Goal: Transaction & Acquisition: Purchase product/service

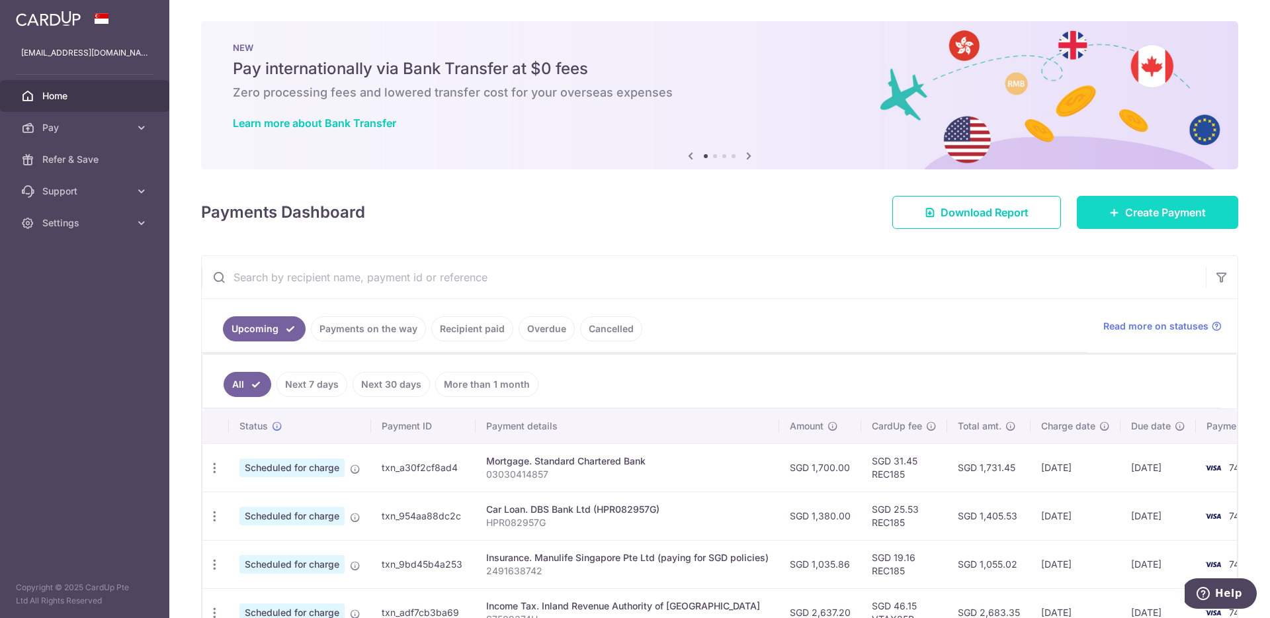
click at [1153, 212] on span "Create Payment" at bounding box center [1165, 212] width 81 height 16
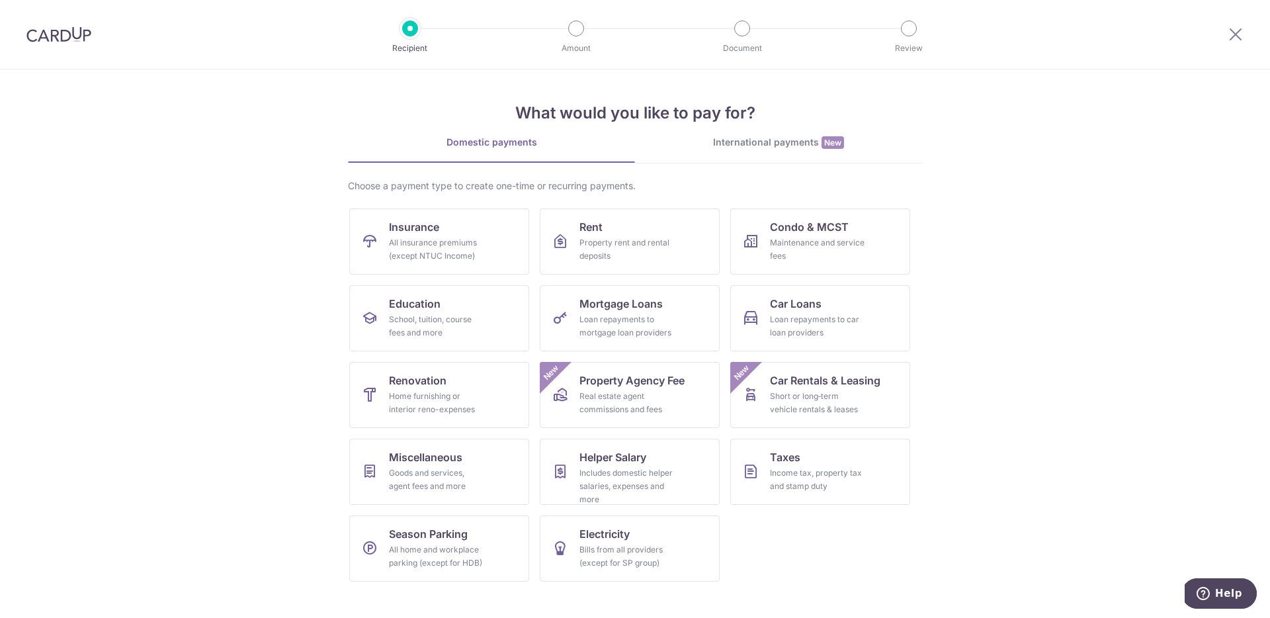
click at [776, 146] on div "International payments New" at bounding box center [778, 143] width 287 height 14
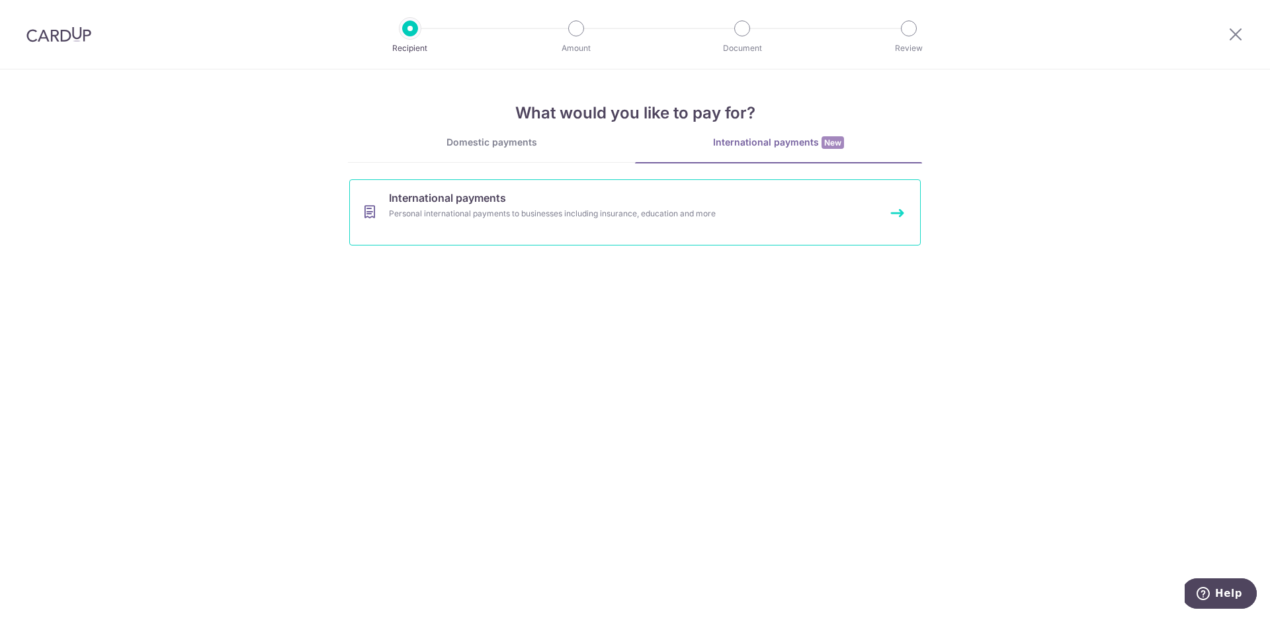
click at [532, 218] on div "Personal international payments to businesses including insurance, education an…" at bounding box center [617, 213] width 457 height 13
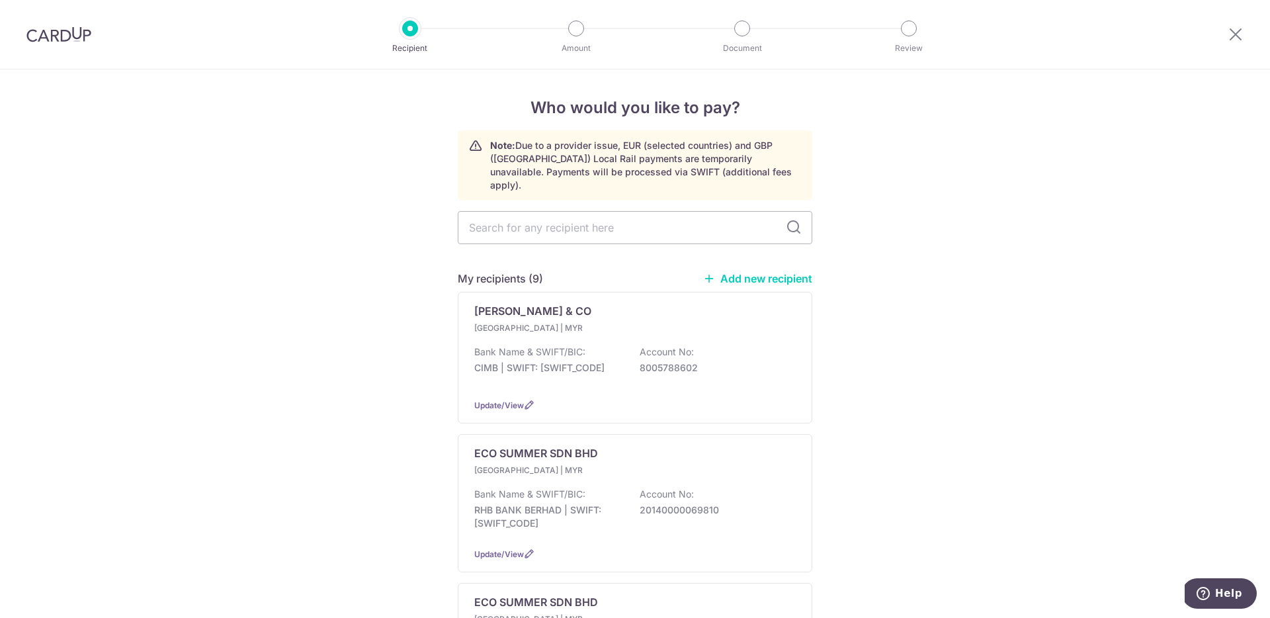
click at [766, 272] on link "Add new recipient" at bounding box center [757, 278] width 109 height 13
select select
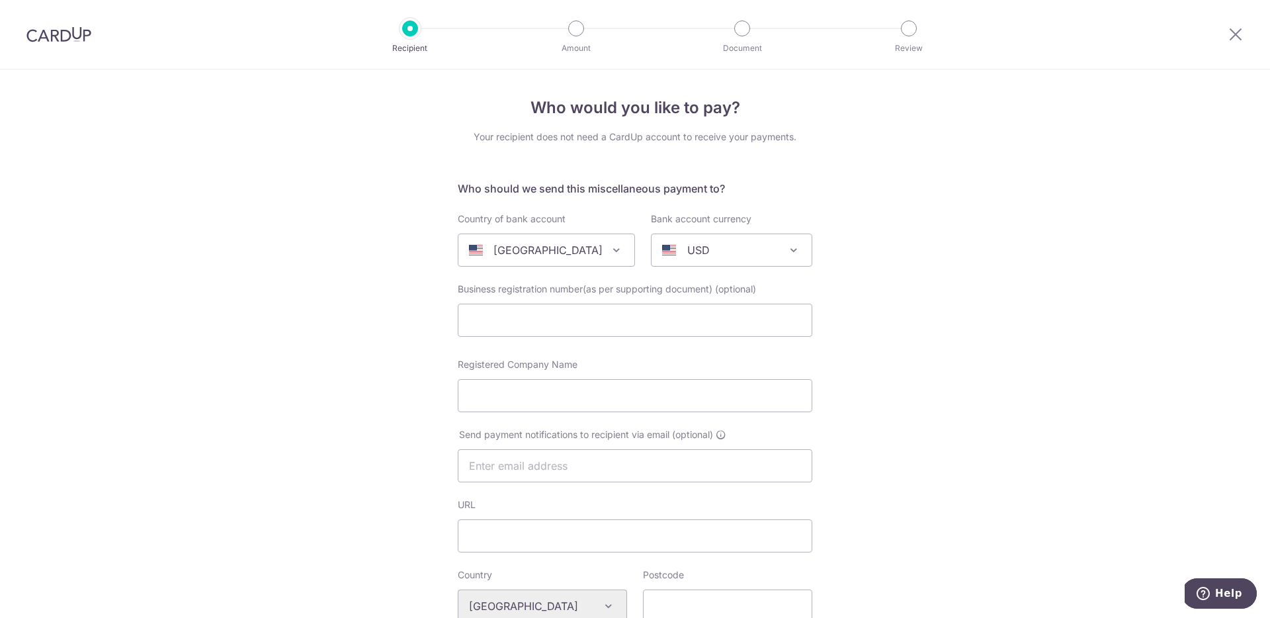
click at [608, 245] on span at bounding box center [616, 250] width 16 height 16
type input "mala"
select select "159"
select select "[GEOGRAPHIC_DATA]"
select select
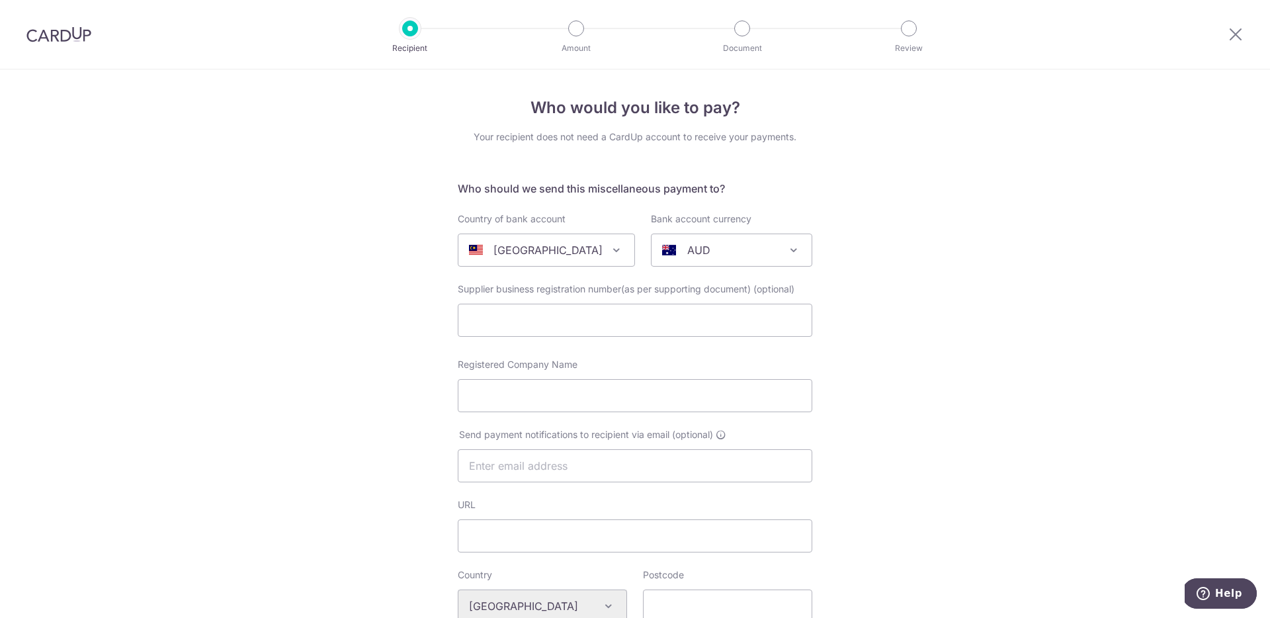
click at [793, 249] on span at bounding box center [794, 250] width 16 height 16
type input "myr"
select select "4"
click at [550, 398] on input "Registered Company Name" at bounding box center [635, 395] width 354 height 33
click at [944, 384] on div "Who would you like to pay? Your recipient does not need a CardUp account to rec…" at bounding box center [635, 624] width 1270 height 1110
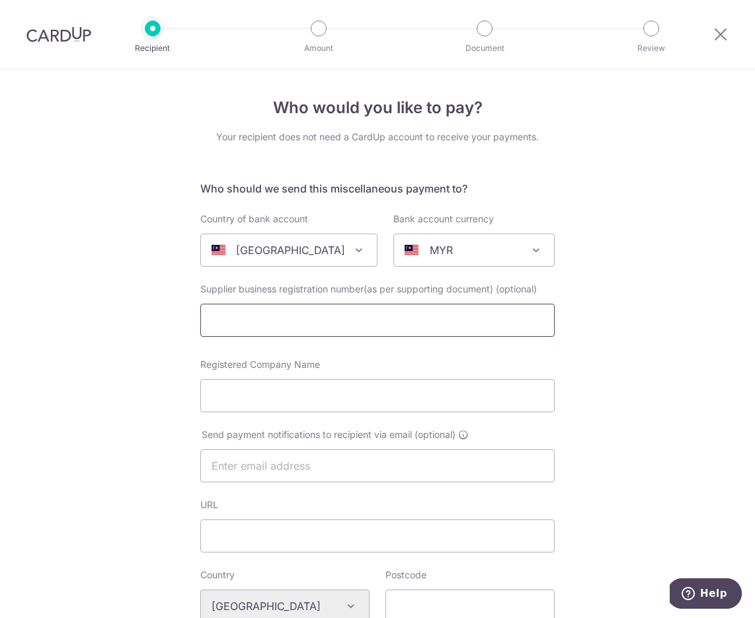
click at [354, 331] on input "text" at bounding box center [377, 320] width 354 height 33
click at [294, 405] on input "Registered Company Name" at bounding box center [377, 395] width 354 height 33
type input "Enchanting Curtains Design"
click at [343, 466] on input "text" at bounding box center [377, 465] width 354 height 33
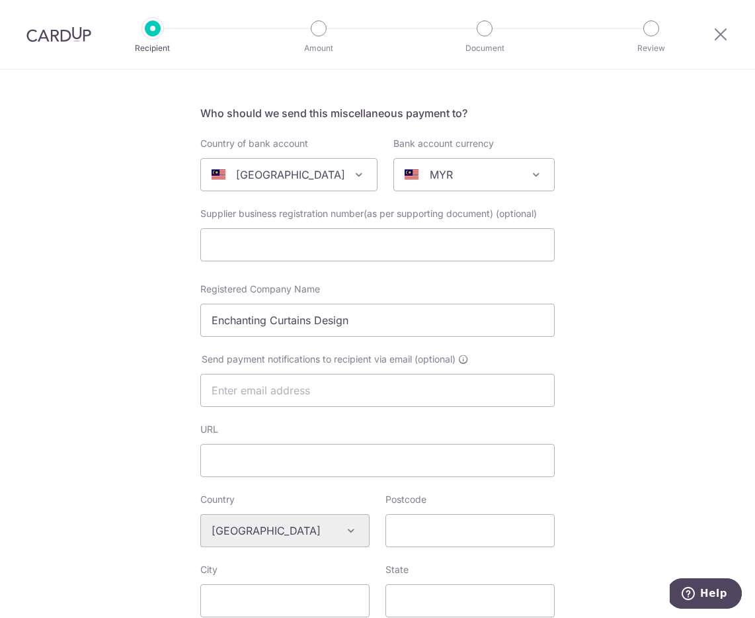
scroll to position [148, 0]
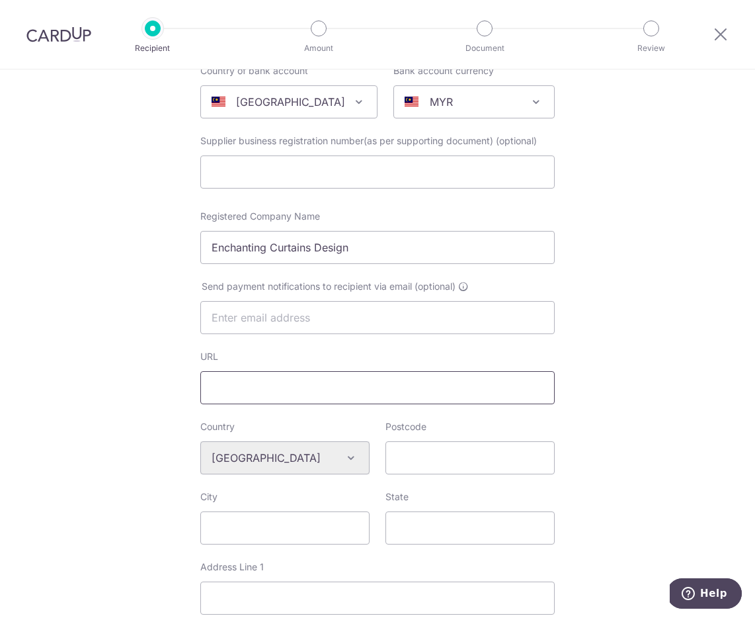
click at [278, 395] on input "URL" at bounding box center [377, 387] width 354 height 33
click at [83, 410] on div "Who would you like to pay? Your recipient does not need a CardUp account to rec…" at bounding box center [377, 476] width 755 height 1110
click at [238, 384] on input "URL" at bounding box center [377, 387] width 354 height 33
paste input "https://www.facebook.com/p/Enchanting-Curtains-Design-61575165907805/"
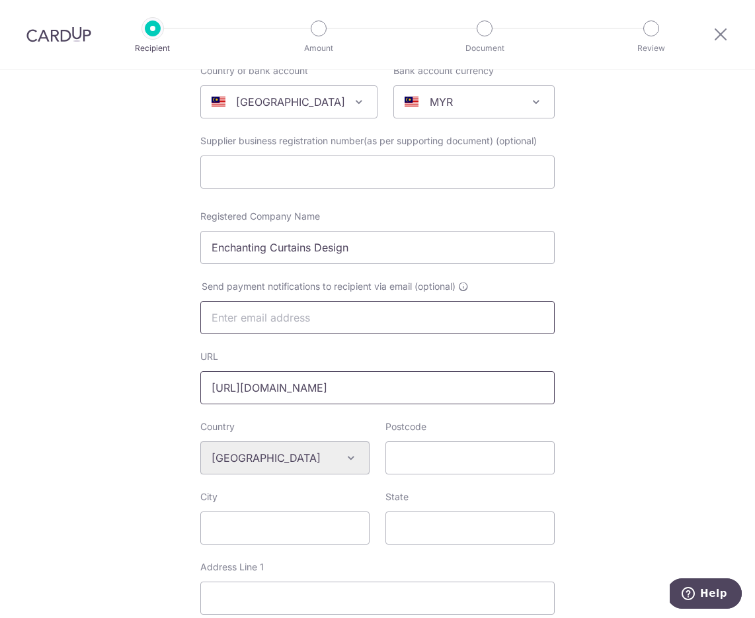
type input "https://www.facebook.com/p/Enchanting-Curtains-Design-61575165907805/"
click at [233, 311] on input "text" at bounding box center [377, 317] width 354 height 33
click at [270, 311] on input "text" at bounding box center [377, 317] width 354 height 33
paste input "enchantingcurtains@gmail.com"
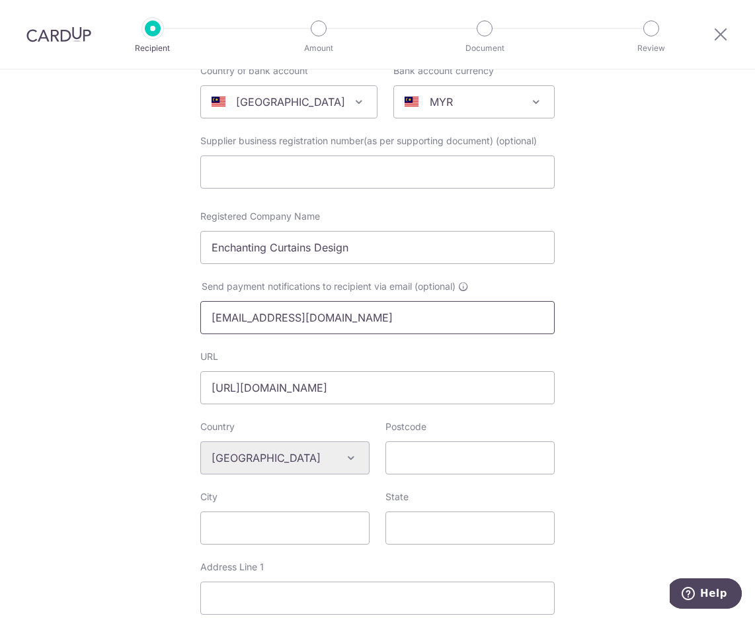
type input "enchantingcurtains@gmail.com"
click at [620, 393] on div "Who would you like to pay? Your recipient does not need a CardUp account to rec…" at bounding box center [377, 476] width 755 height 1110
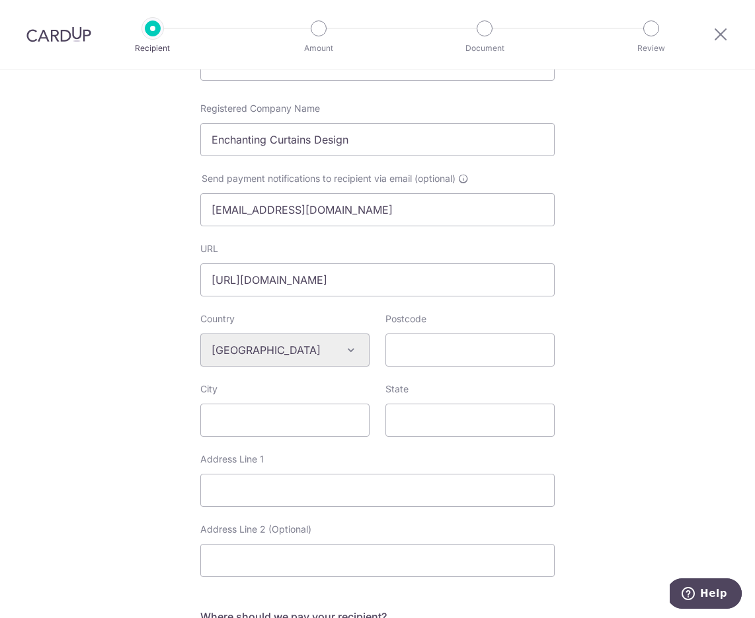
scroll to position [264, 0]
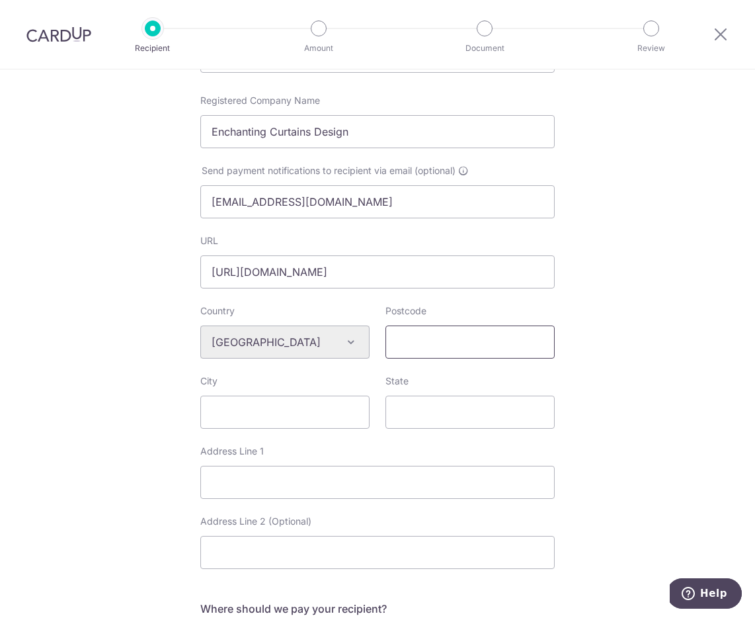
click at [475, 347] on input "Postcode" at bounding box center [470, 341] width 169 height 33
click at [453, 341] on input "Postcode" at bounding box center [470, 341] width 169 height 33
click at [296, 412] on input "City" at bounding box center [284, 411] width 169 height 33
type input "Johor Bahru"
click at [436, 401] on input "State" at bounding box center [470, 411] width 169 height 33
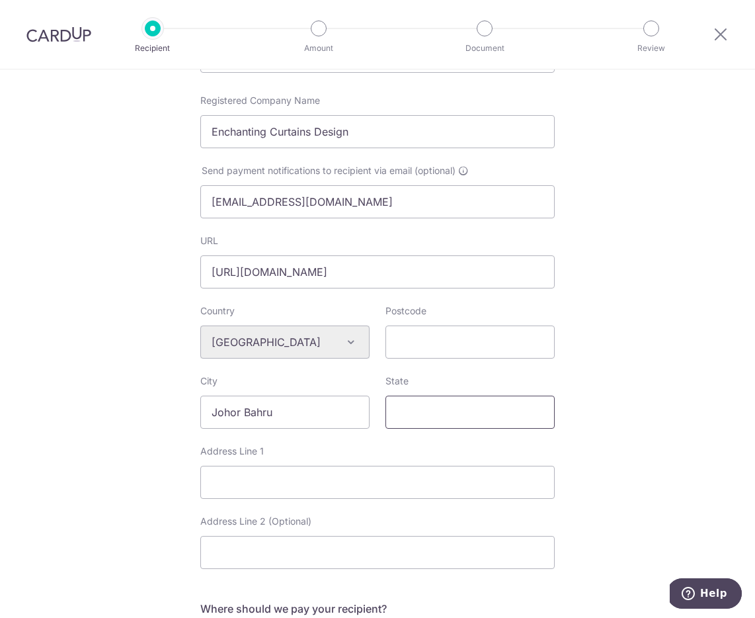
type input "H"
type input "Johor"
click at [484, 336] on input "Postcode" at bounding box center [470, 341] width 169 height 33
type input "81200"
click at [279, 479] on input "Address Line 1" at bounding box center [377, 482] width 354 height 33
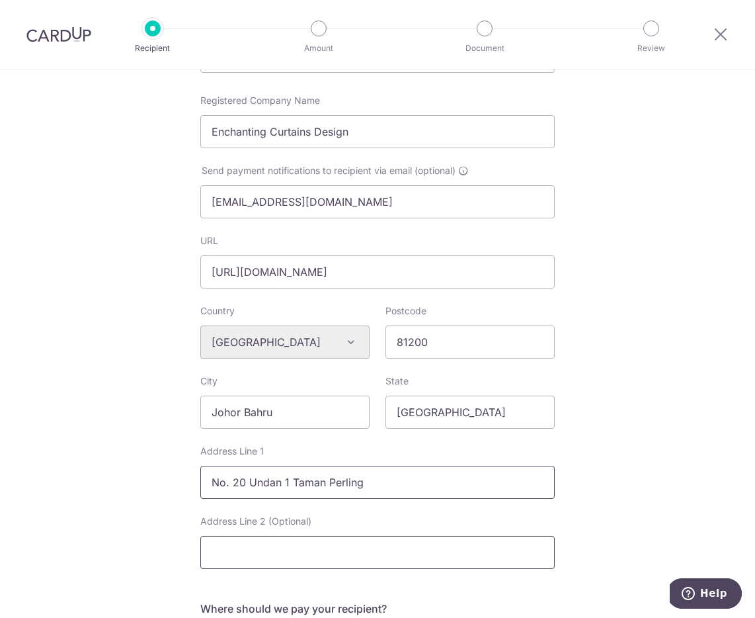
type input "No. 20 Undan 1 Taman Perling"
drag, startPoint x: 294, startPoint y: 552, endPoint x: 315, endPoint y: 531, distance: 29.9
click at [294, 552] on input "Address Line 2 (Optional)" at bounding box center [377, 552] width 354 height 33
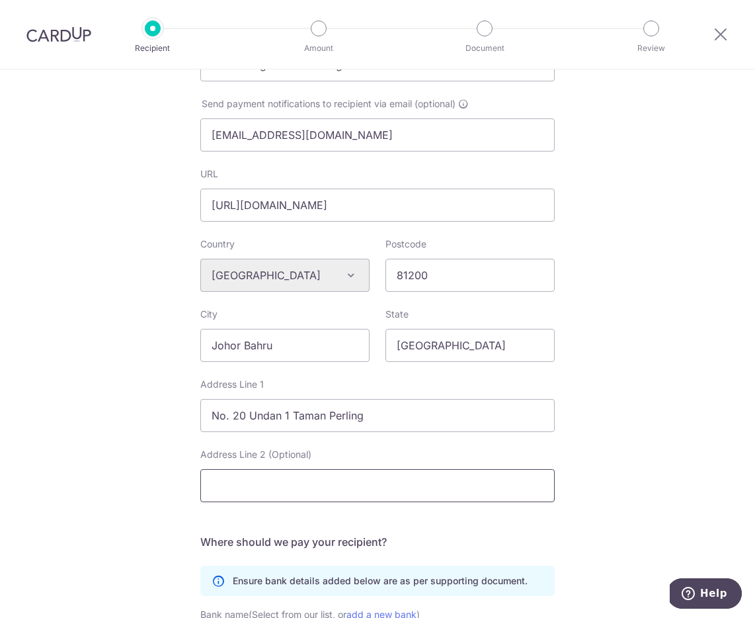
scroll to position [502, 0]
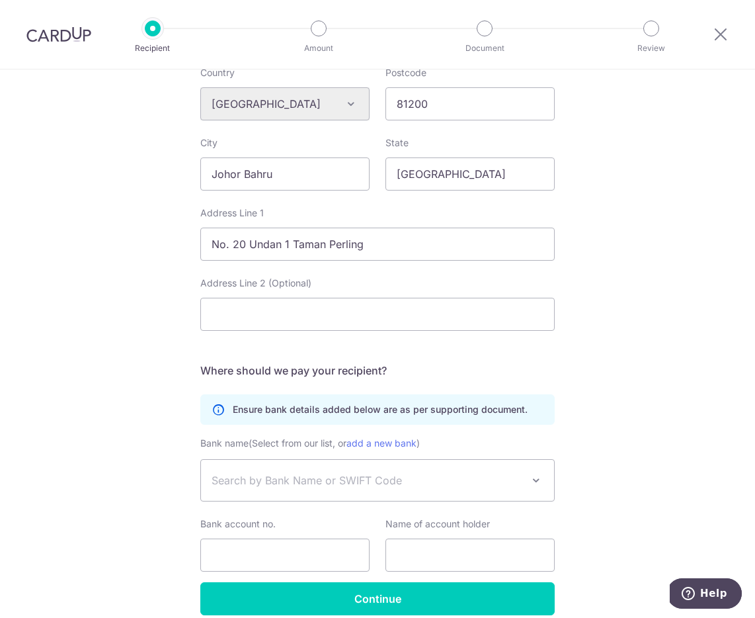
click at [599, 433] on div "Who would you like to pay? Your recipient does not need a CardUp account to rec…" at bounding box center [377, 122] width 755 height 1110
click at [515, 479] on span "Search by Bank Name or SWIFT Code" at bounding box center [367, 480] width 311 height 16
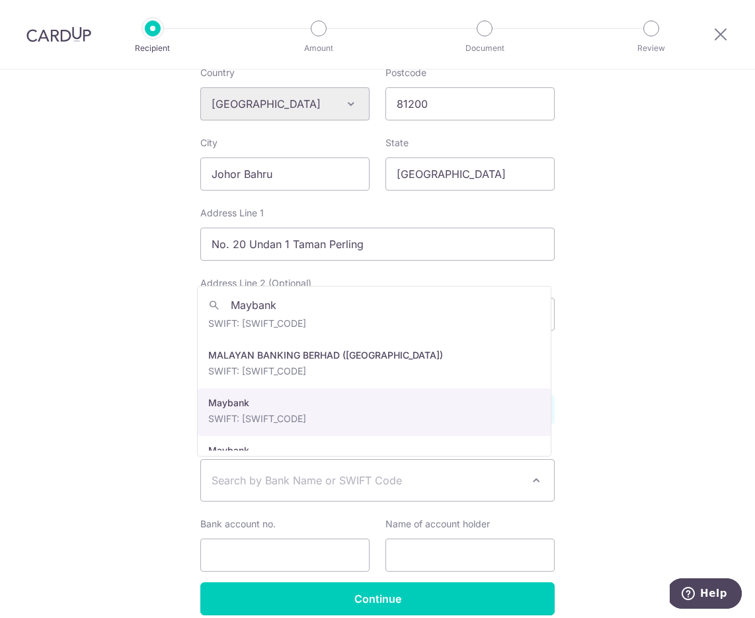
scroll to position [403, 0]
type input "Maybank"
select select "32"
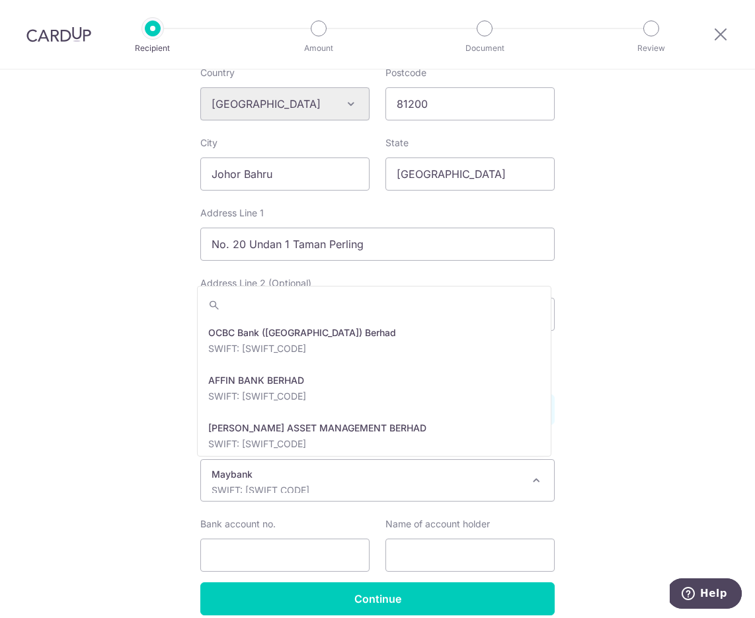
click at [375, 475] on p "Maybank" at bounding box center [367, 474] width 311 height 13
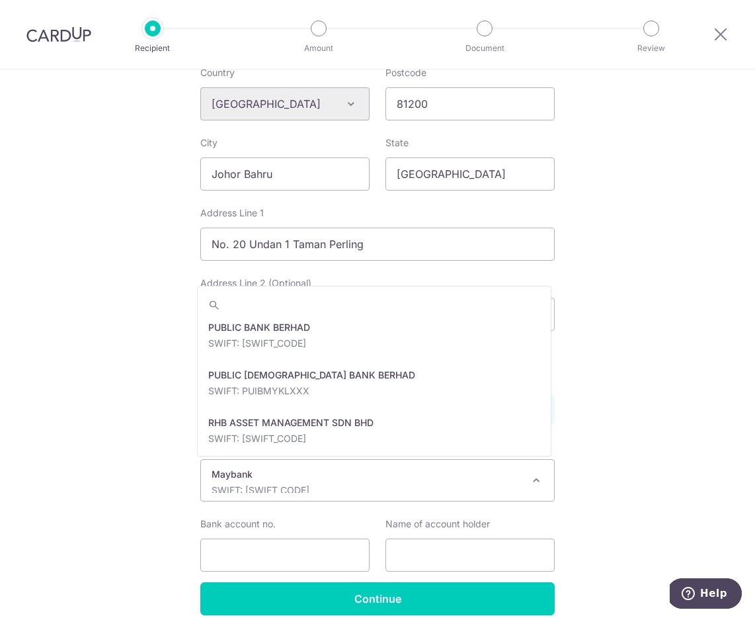
scroll to position [5388, 0]
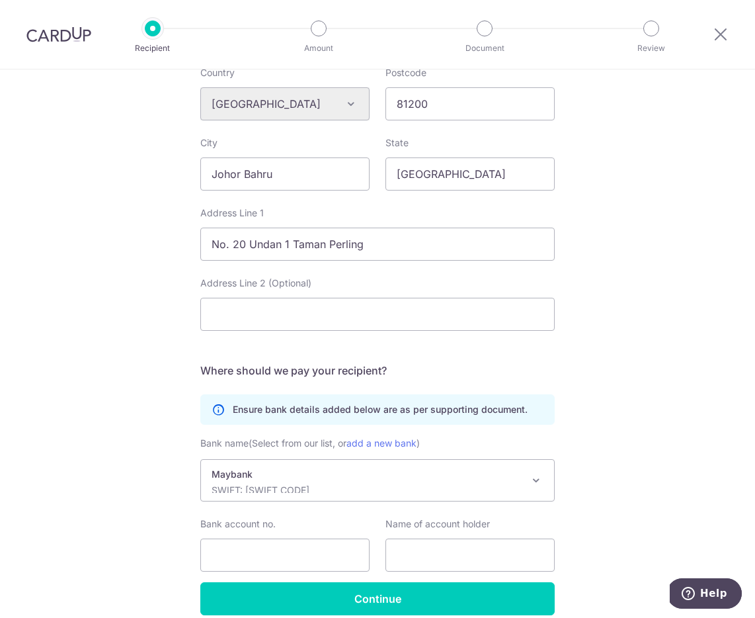
click at [644, 407] on div "Who would you like to pay? Your recipient does not need a CardUp account to rec…" at bounding box center [377, 122] width 755 height 1110
click at [269, 545] on input "Bank account no." at bounding box center [284, 554] width 169 height 33
click at [231, 554] on input "Bank account no." at bounding box center [284, 554] width 169 height 33
type input "554035438682"
click at [472, 550] on input "text" at bounding box center [470, 554] width 169 height 33
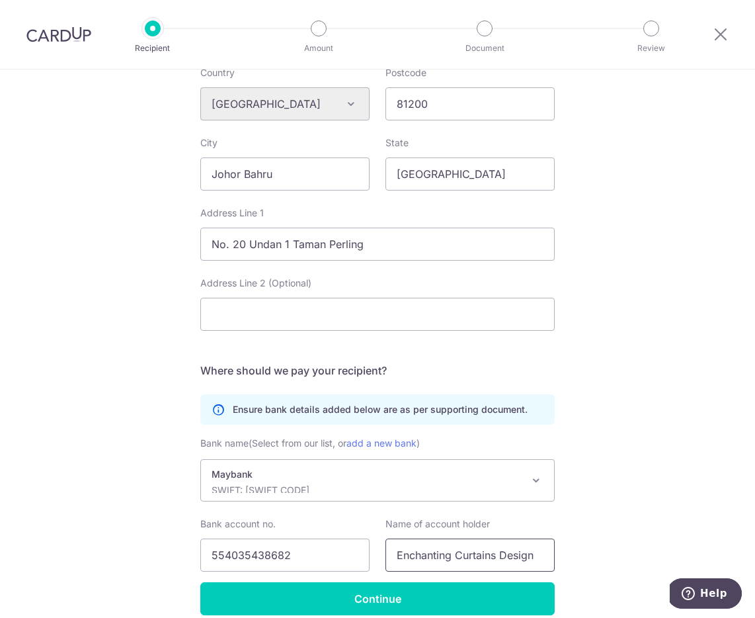
type input "Enchanting Curtains Design"
click at [630, 421] on div "Who would you like to pay? Your recipient does not need a CardUp account to rec…" at bounding box center [377, 122] width 755 height 1110
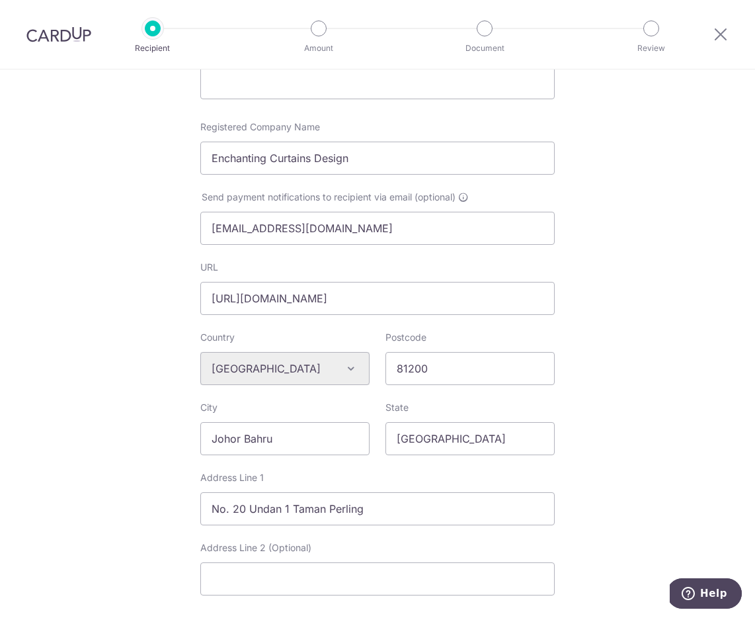
scroll to position [561, 0]
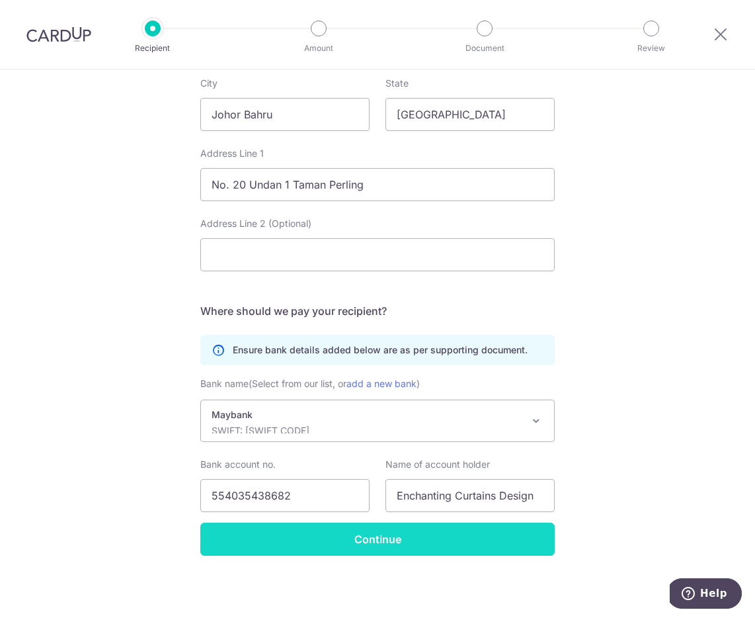
click at [541, 540] on input "Continue" at bounding box center [377, 538] width 354 height 33
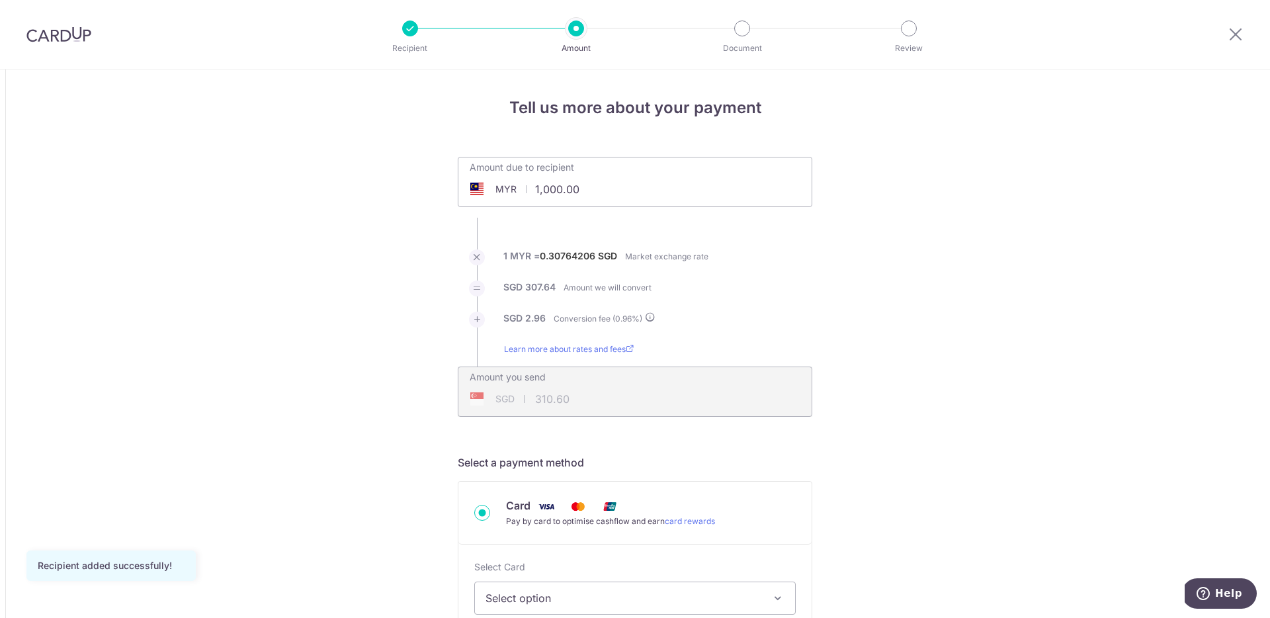
drag, startPoint x: 589, startPoint y: 190, endPoint x: 503, endPoint y: 189, distance: 85.3
click at [503, 189] on div "MYR 1,000.00 1000" at bounding box center [560, 189] width 204 height 30
drag, startPoint x: 548, startPoint y: 188, endPoint x: 507, endPoint y: 184, distance: 41.2
click at [507, 184] on div "MYR 1,000.00 1000" at bounding box center [560, 189] width 204 height 30
type input "1,000.00"
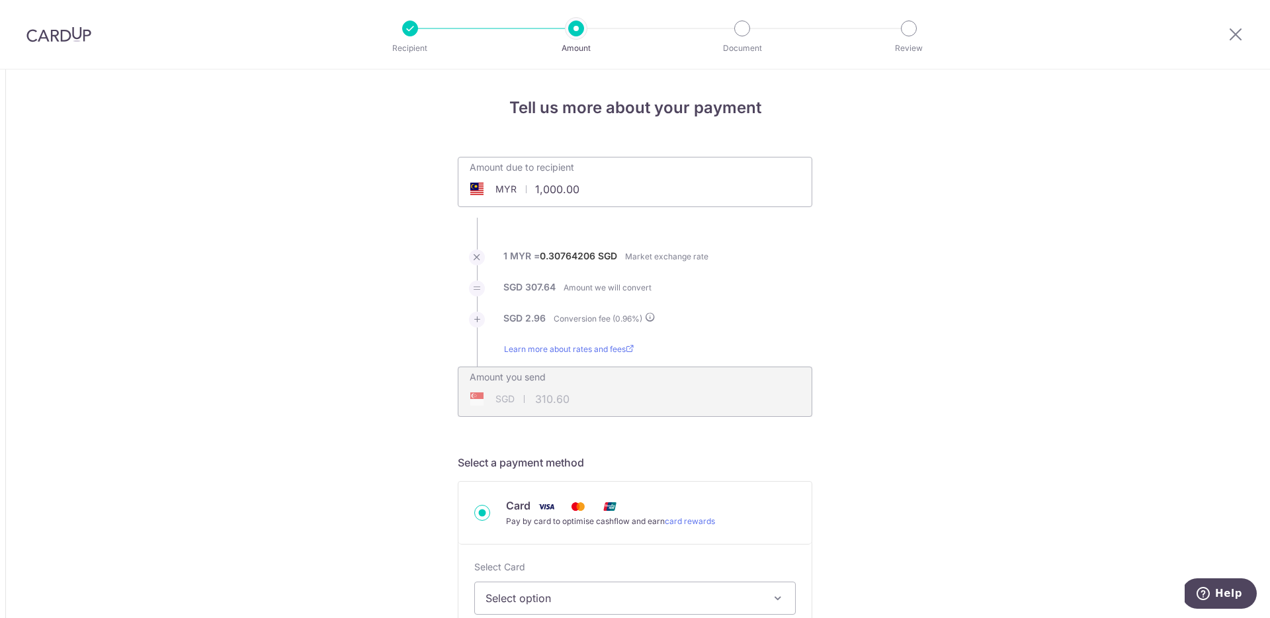
type input "310.61"
drag, startPoint x: 559, startPoint y: 187, endPoint x: 472, endPoint y: 183, distance: 88.1
click at [472, 183] on div "MYR 1,000.00 1000" at bounding box center [560, 189] width 204 height 30
click at [755, 198] on div "Amount due to recipient MYR 6000 1000" at bounding box center [635, 182] width 354 height 50
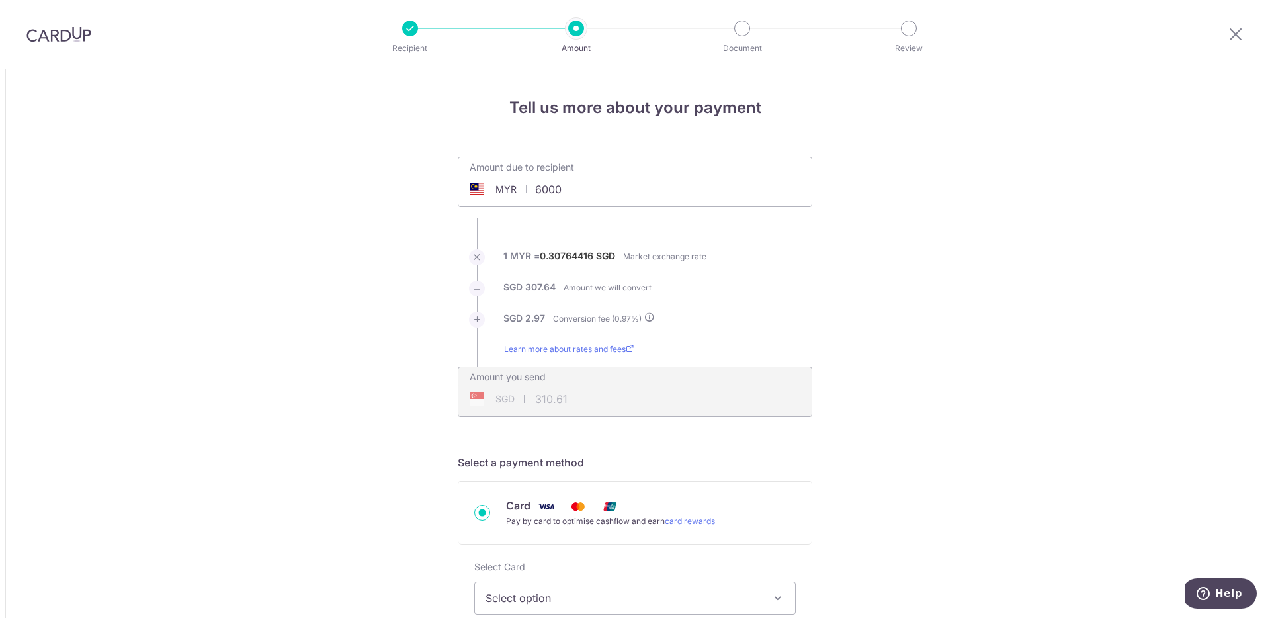
type input "6,000.00"
type input "1,863.63"
click at [755, 288] on li "SGD 1,845.88 Amount we will convert" at bounding box center [635, 295] width 354 height 31
drag, startPoint x: 585, startPoint y: 190, endPoint x: 517, endPoint y: 188, distance: 68.1
click at [517, 188] on div "MYR 6,000.00 6000" at bounding box center [560, 189] width 204 height 30
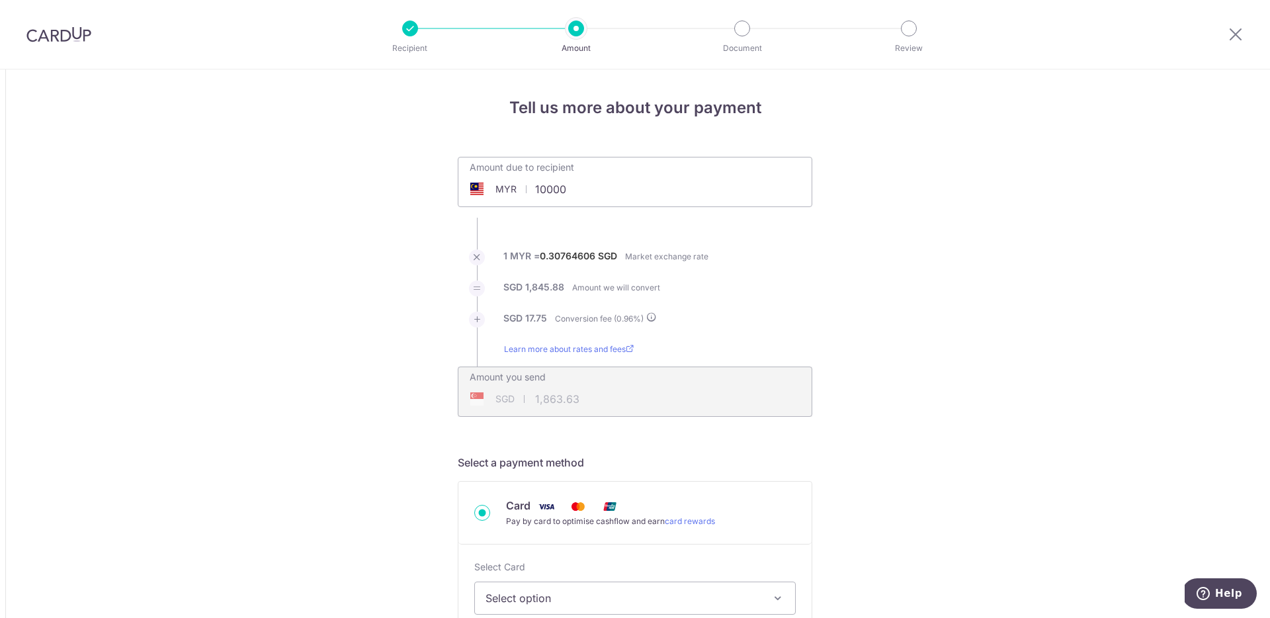
type input "10,000.00"
type input "3,106.24"
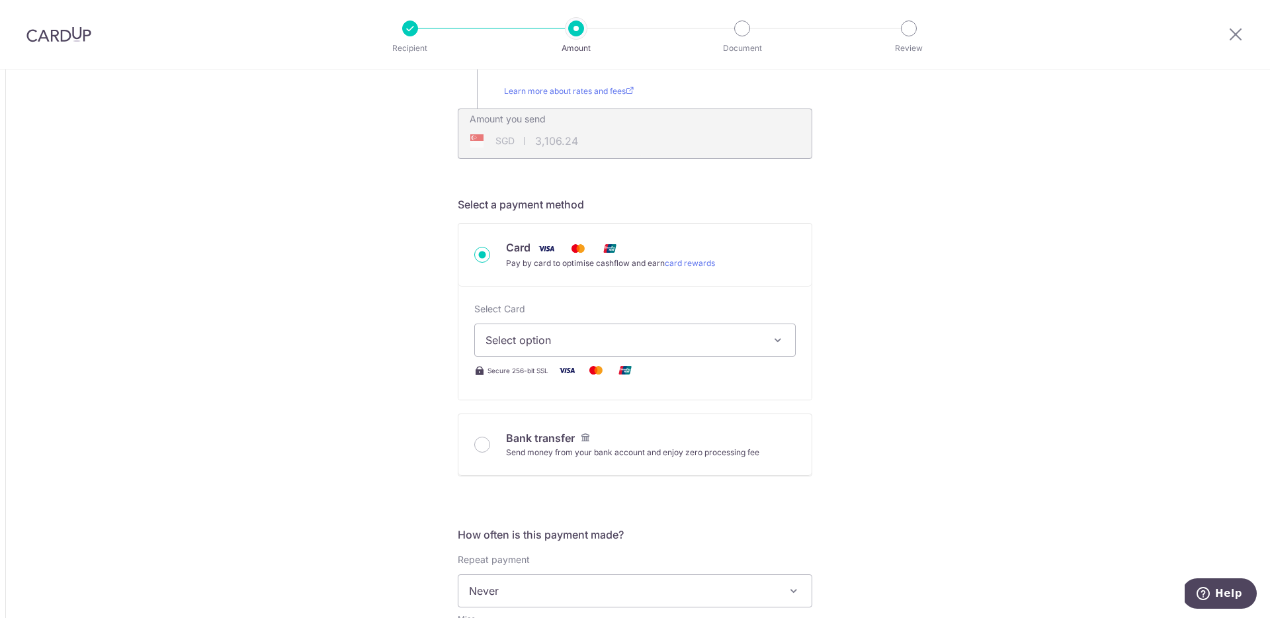
scroll to position [265, 0]
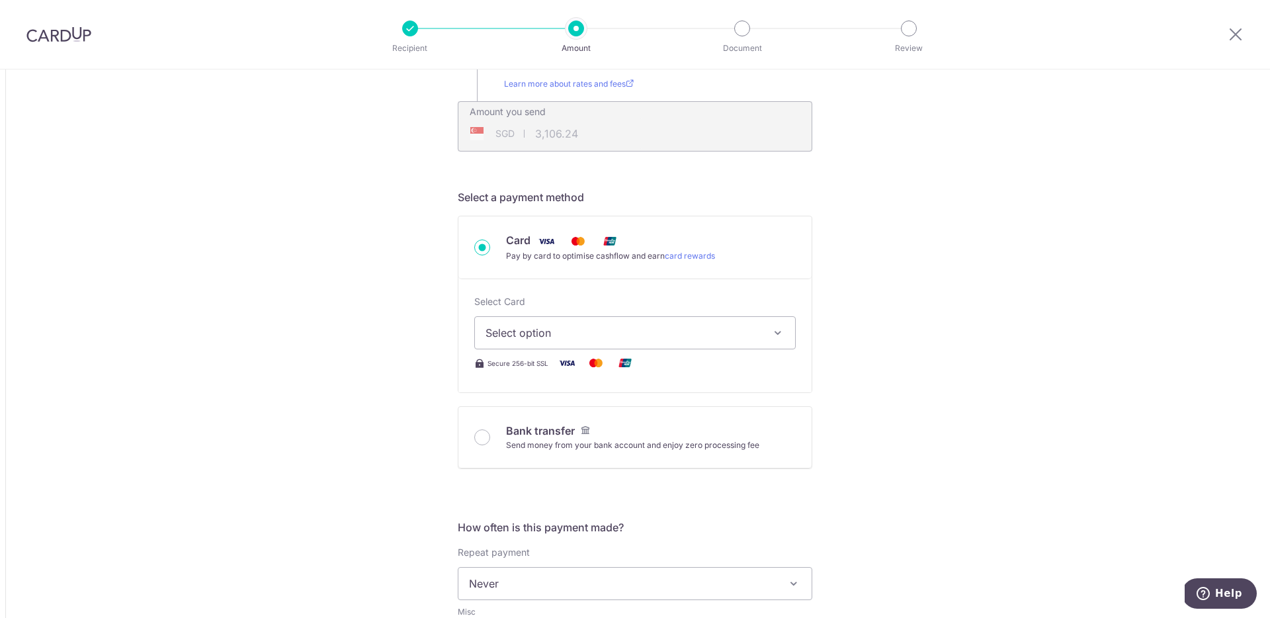
click at [755, 329] on icon "button" at bounding box center [777, 332] width 13 height 13
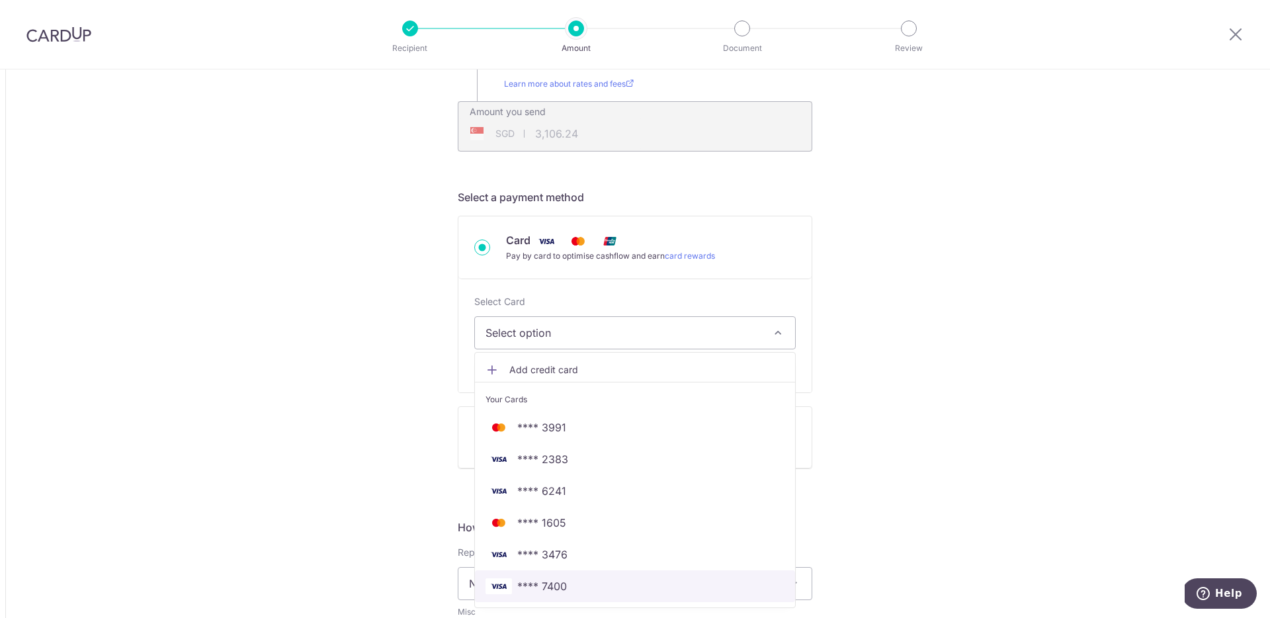
click at [549, 583] on span "**** 7400" at bounding box center [542, 586] width 50 height 16
type input "10,000.00"
type input "3,106.20"
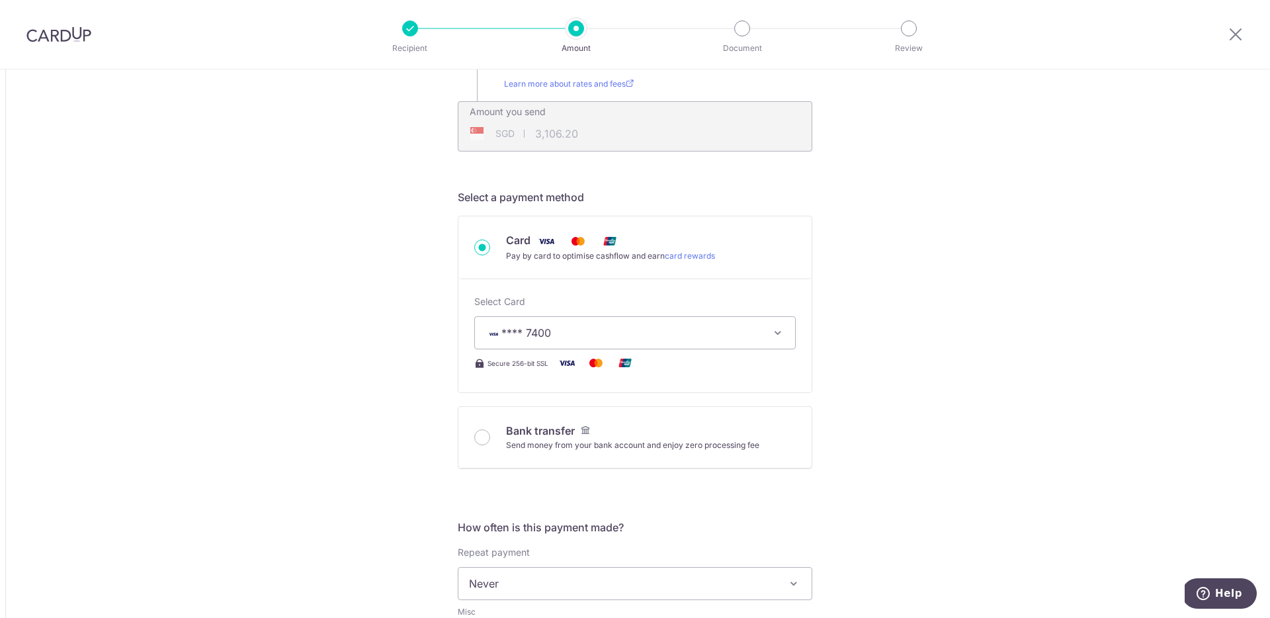
click at [755, 412] on div "Tell us more about your payment Amount due to recipient MYR 10,000.00 10000 1 M…" at bounding box center [635, 584] width 1270 height 1561
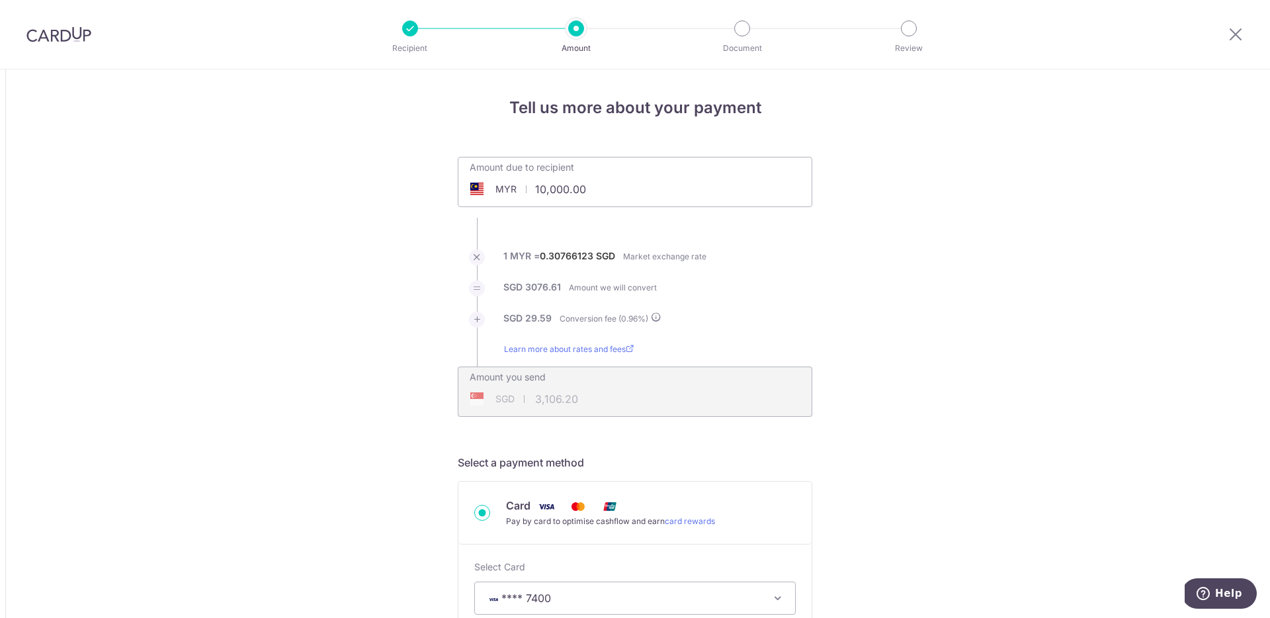
drag, startPoint x: 595, startPoint y: 192, endPoint x: 515, endPoint y: 183, distance: 79.9
click at [515, 183] on div "MYR 10,000.00 10000" at bounding box center [560, 189] width 204 height 30
type input "6,000.00"
type input "1,863.71"
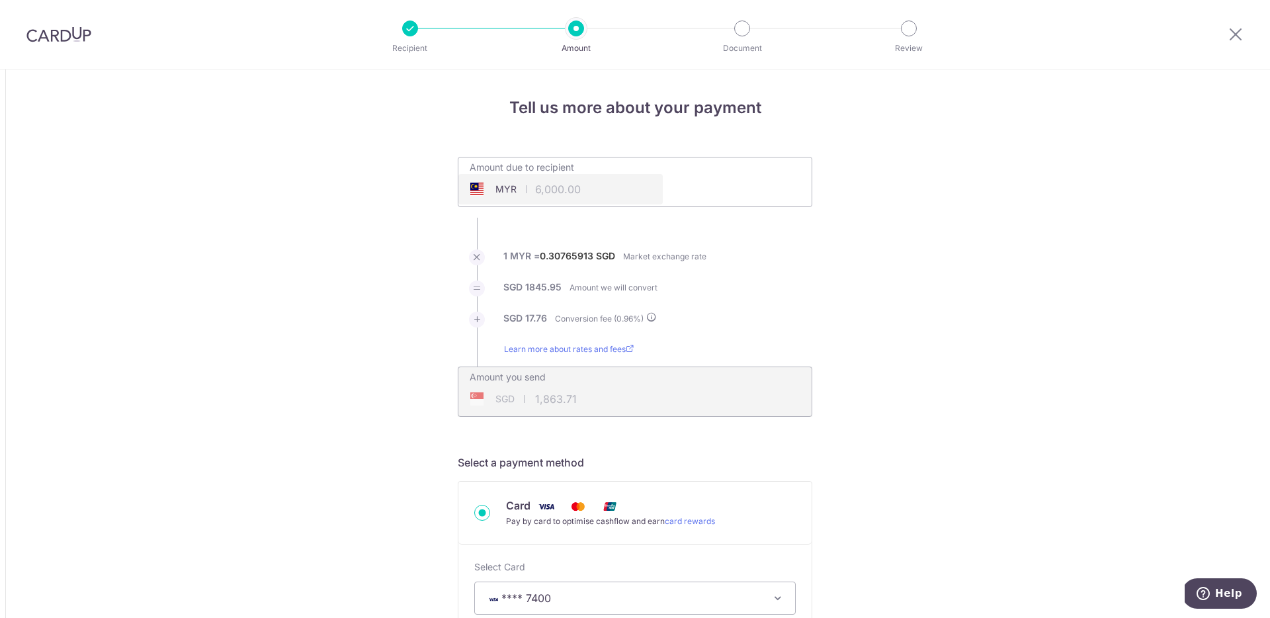
type input "6,000.00"
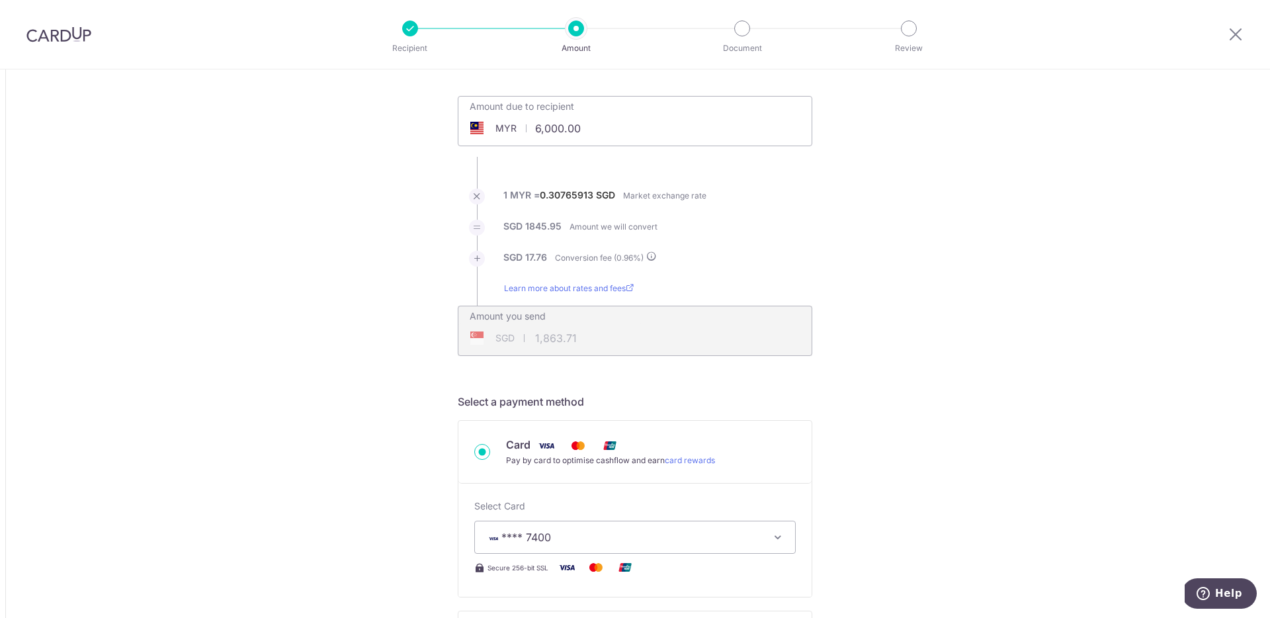
scroll to position [73, 0]
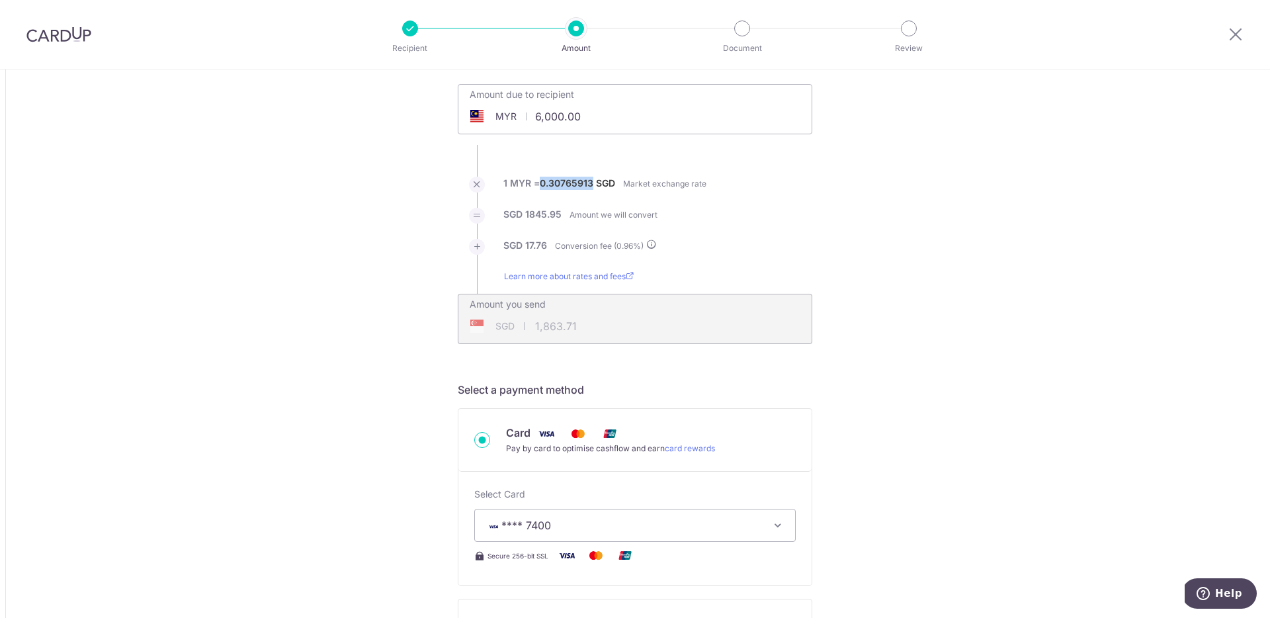
drag, startPoint x: 540, startPoint y: 181, endPoint x: 591, endPoint y: 180, distance: 50.9
click at [591, 180] on label "1 MYR = 0.30765913 SGD" at bounding box center [559, 187] width 112 height 21
copy label "0.30765913"
drag, startPoint x: 586, startPoint y: 181, endPoint x: 1036, endPoint y: 26, distance: 475.6
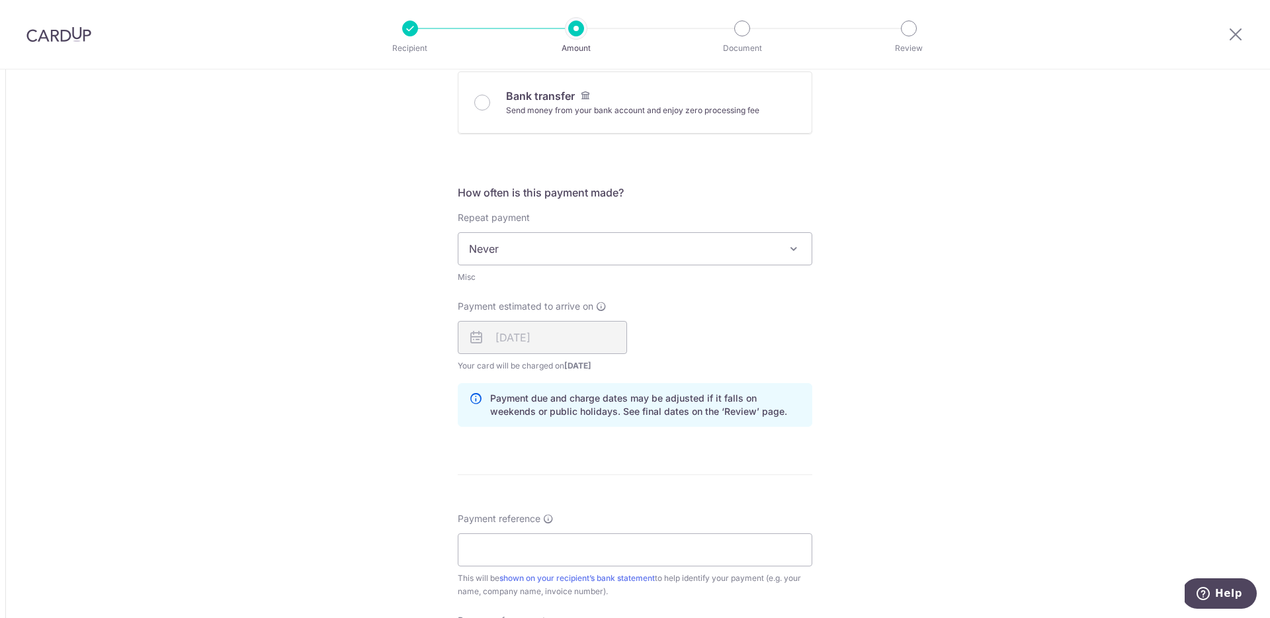
scroll to position [794, 0]
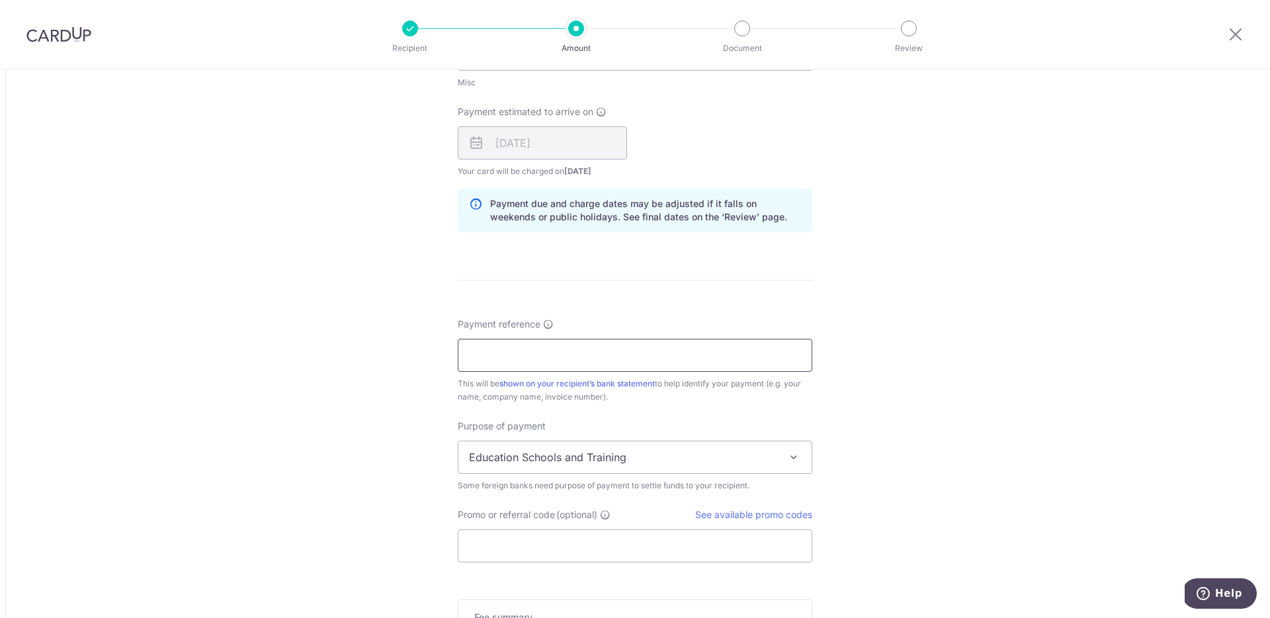
click at [657, 358] on input "Payment reference" at bounding box center [635, 355] width 354 height 33
click at [755, 361] on div "Tell us more about your payment Amount due to recipient MYR 6,000.00 6000 1 MYR…" at bounding box center [635, 55] width 1270 height 1561
click at [754, 349] on input "Payment reference" at bounding box center [635, 355] width 354 height 33
type input "No. 6 Jalan Ekoflora 2/9"
drag, startPoint x: 935, startPoint y: 413, endPoint x: 818, endPoint y: 444, distance: 120.9
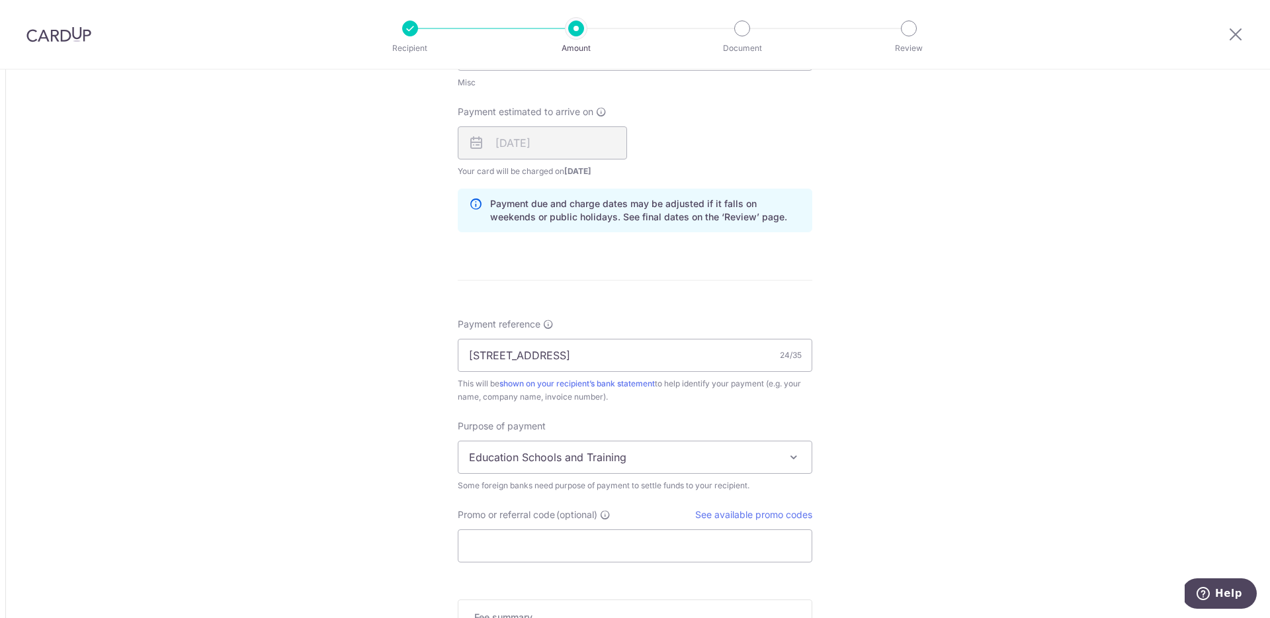
click at [755, 413] on div "Tell us more about your payment Amount due to recipient MYR 6,000.00 6000 1 MYR…" at bounding box center [635, 55] width 1270 height 1561
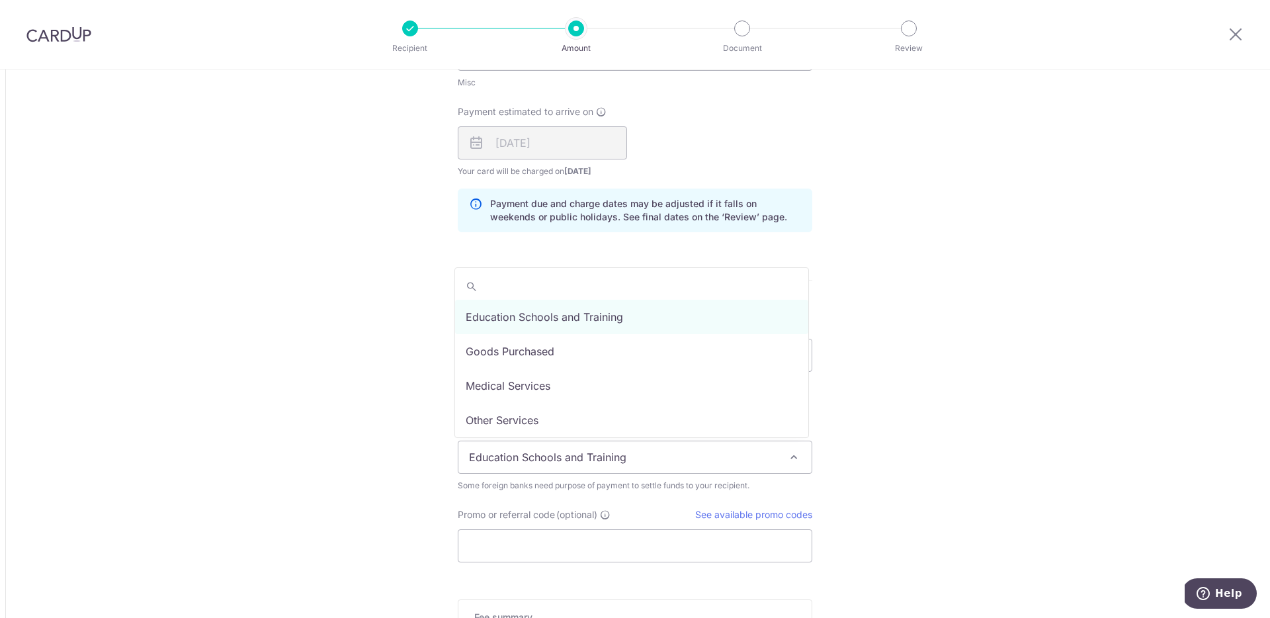
click at [755, 452] on span at bounding box center [794, 457] width 16 height 16
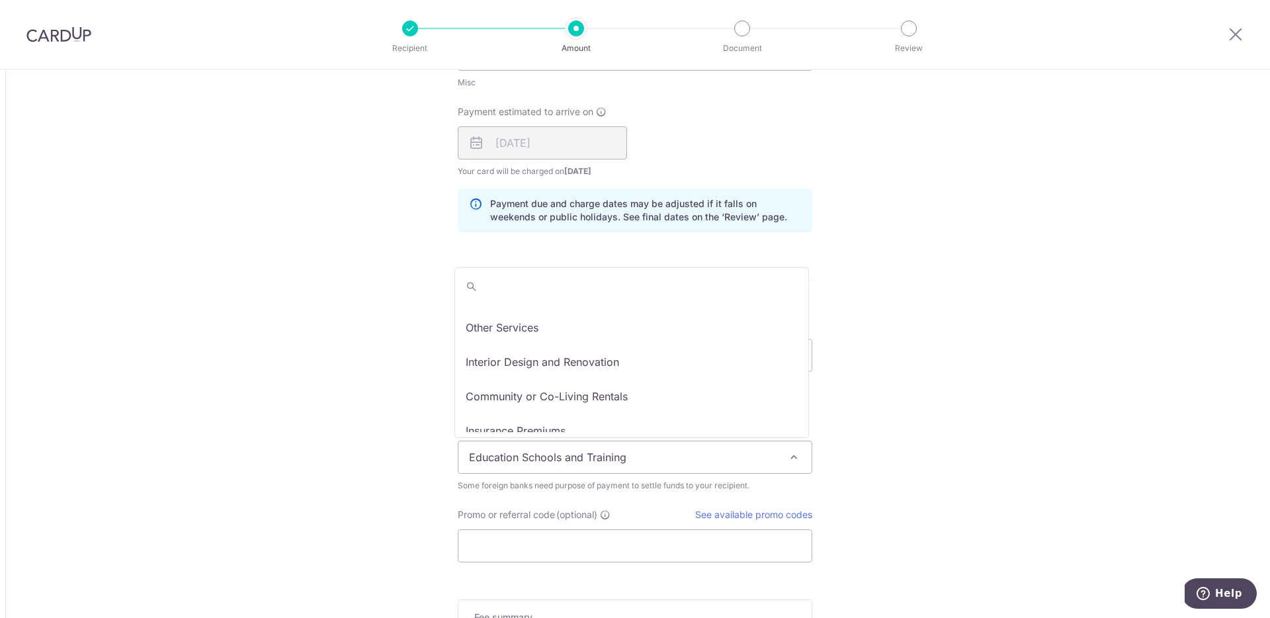
scroll to position [108, 0]
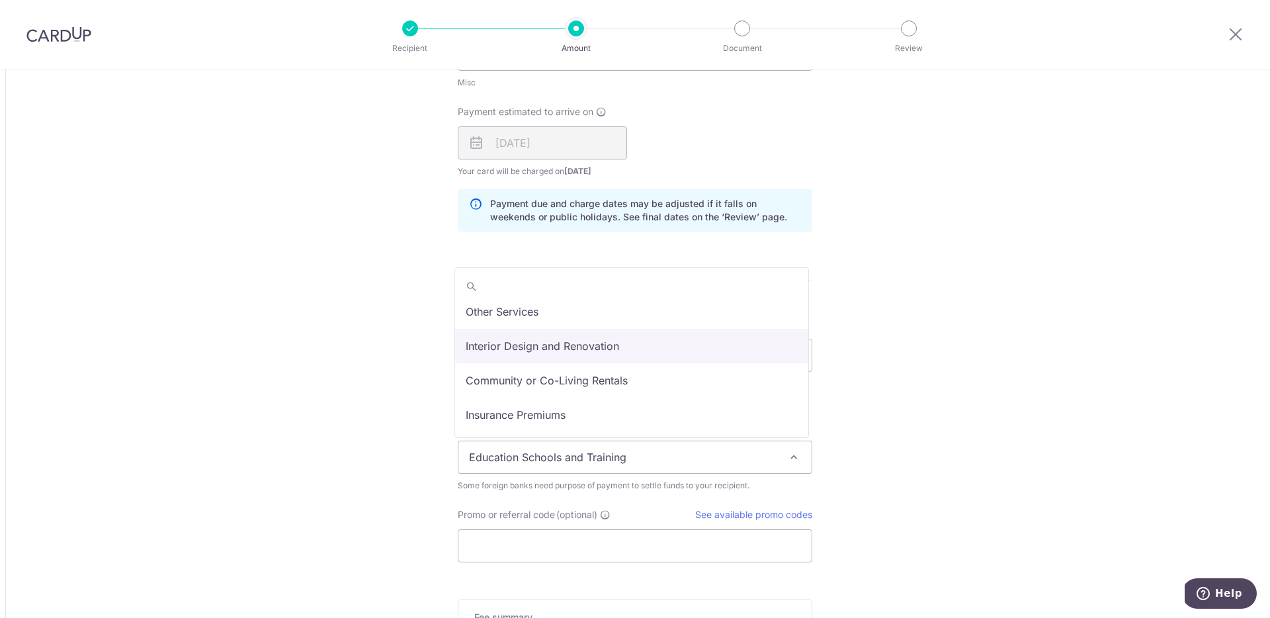
select select "Interior Design and Renovation"
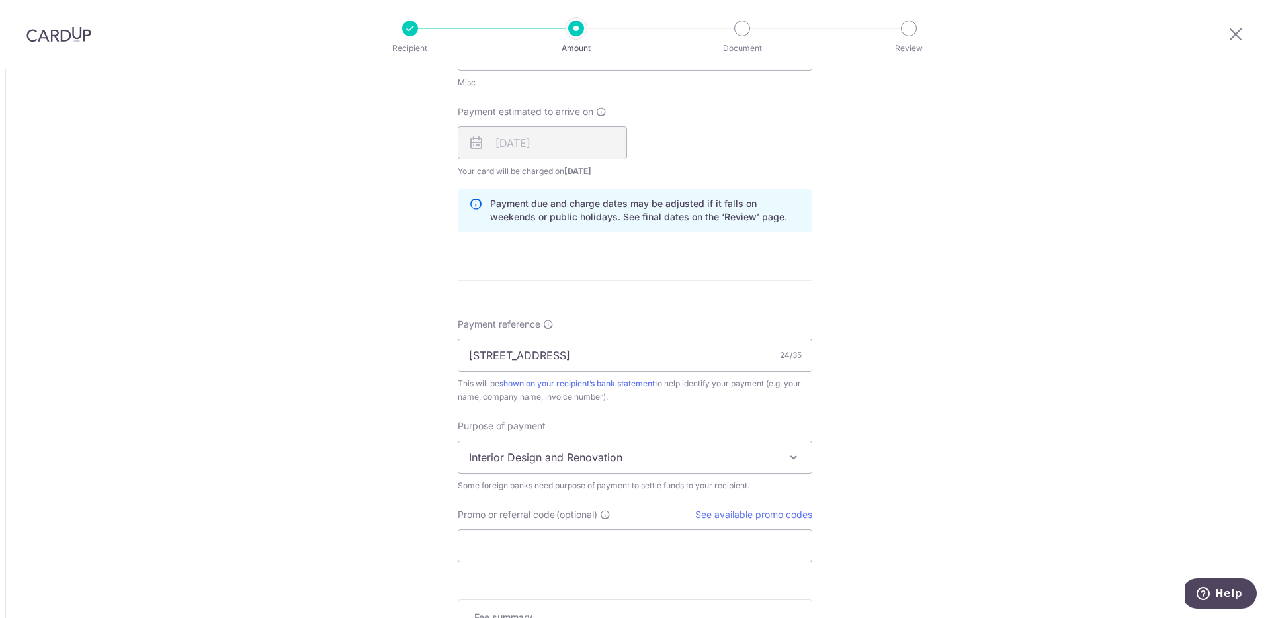
click at [755, 411] on div "Tell us more about your payment Amount due to recipient MYR 6,000.00 6000 1 MYR…" at bounding box center [635, 55] width 1270 height 1561
click at [651, 541] on input "Promo or referral code (optional)" at bounding box center [635, 545] width 354 height 33
click at [755, 475] on div "Tell us more about your payment Amount due to recipient MYR 6,000.00 6000 1 MYR…" at bounding box center [635, 55] width 1270 height 1561
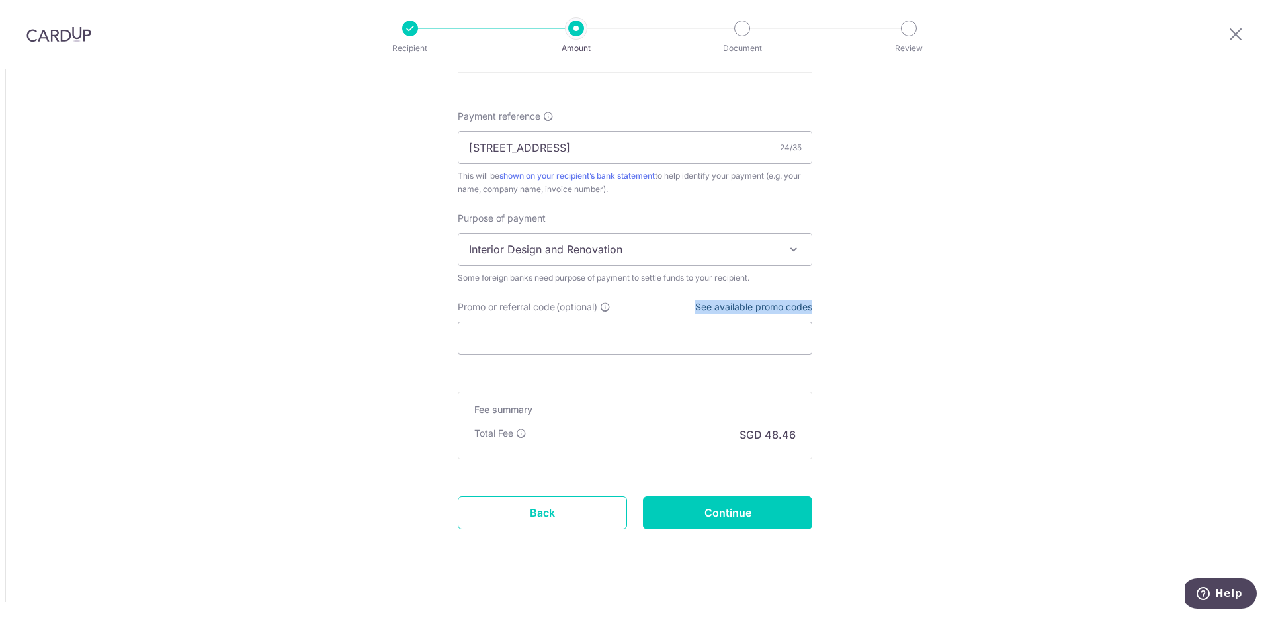
click at [755, 306] on link "See available promo codes" at bounding box center [753, 306] width 117 height 11
click at [569, 338] on input "Promo or referral code (optional)" at bounding box center [635, 337] width 354 height 33
paste input "GLOBE185"
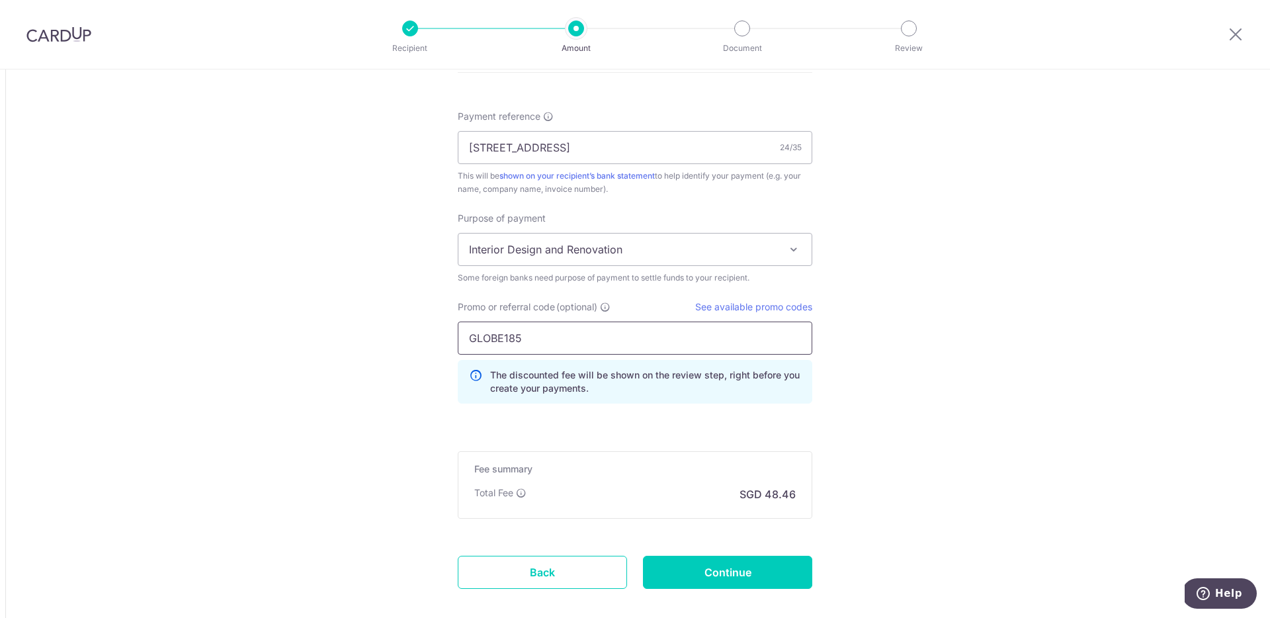
type input "GLOBE185"
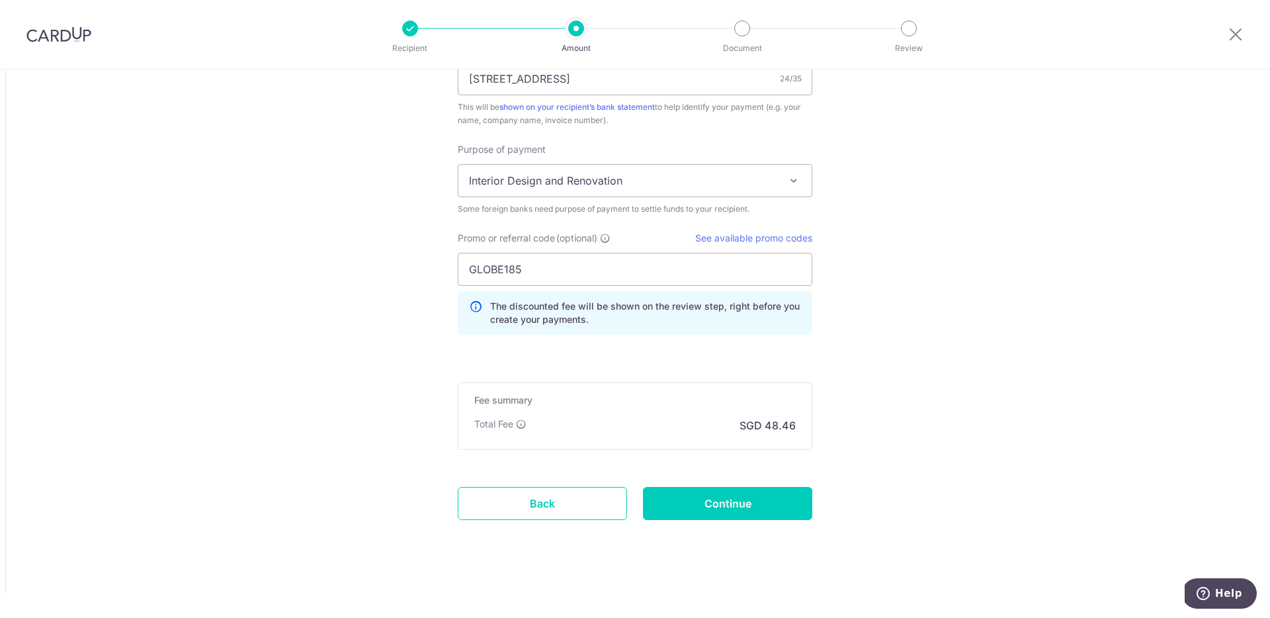
scroll to position [1071, 0]
click at [755, 507] on input "Continue" at bounding box center [727, 502] width 169 height 33
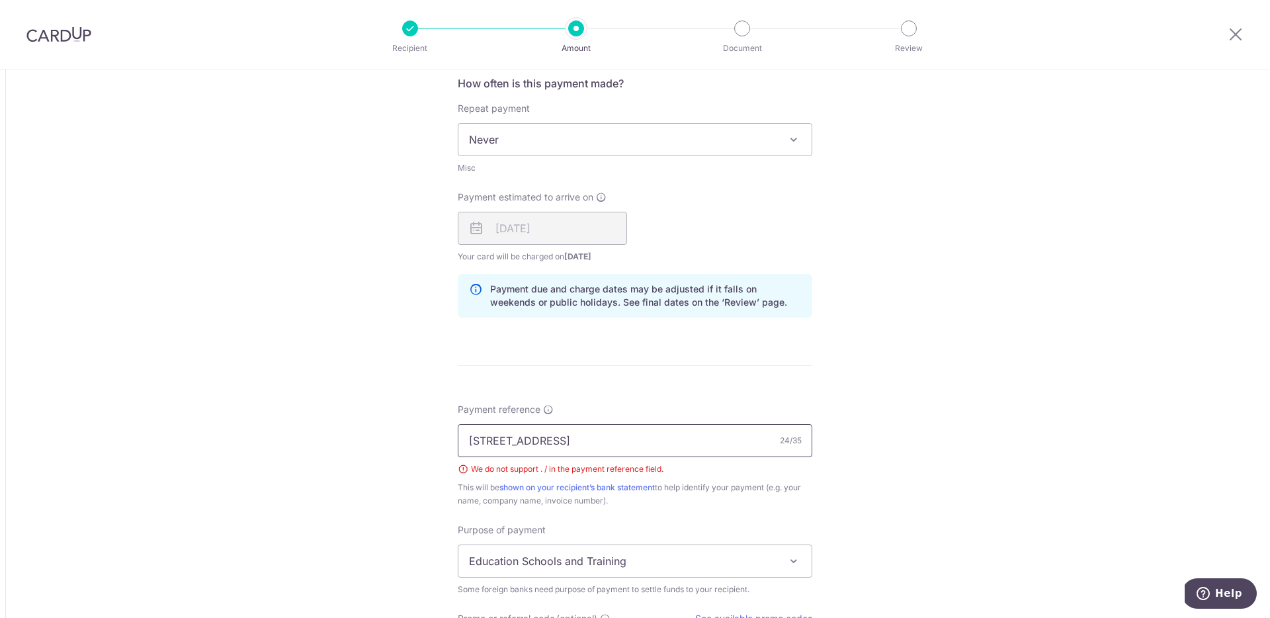
scroll to position [809, 0]
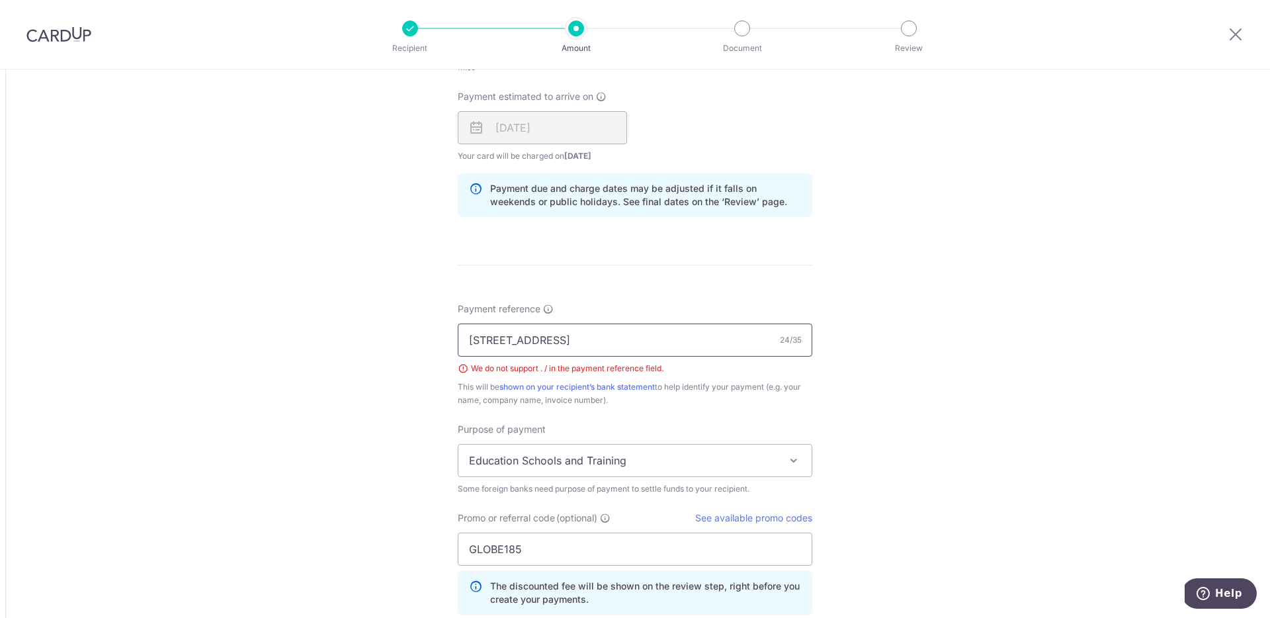
drag, startPoint x: 481, startPoint y: 345, endPoint x: 499, endPoint y: 360, distance: 23.4
click at [481, 345] on input "No. 6 Jalan Ekoflora 2/9" at bounding box center [635, 339] width 354 height 33
click at [577, 344] on input "No 6 Jalan Ekoflora 2/9" at bounding box center [635, 339] width 354 height 33
type input "[STREET_ADDRESS]"
click at [949, 358] on div "Tell us more about your payment Amount due to recipient MYR 6,000.00 6000 1 MYR…" at bounding box center [635, 79] width 1270 height 1639
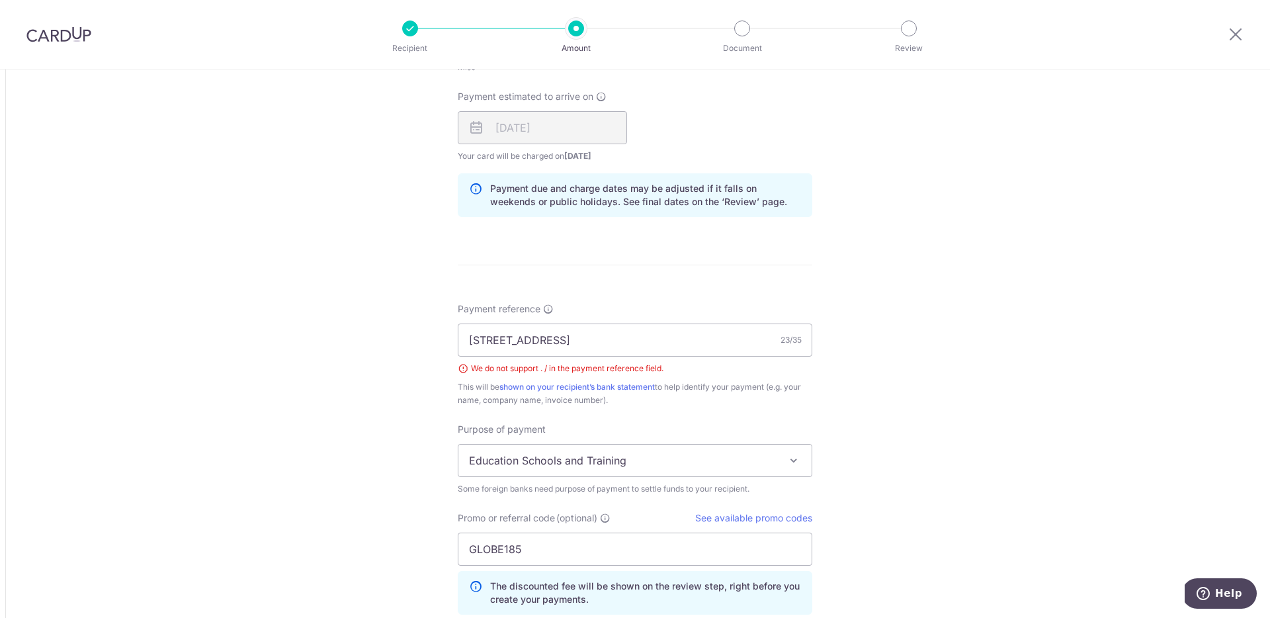
scroll to position [1090, 0]
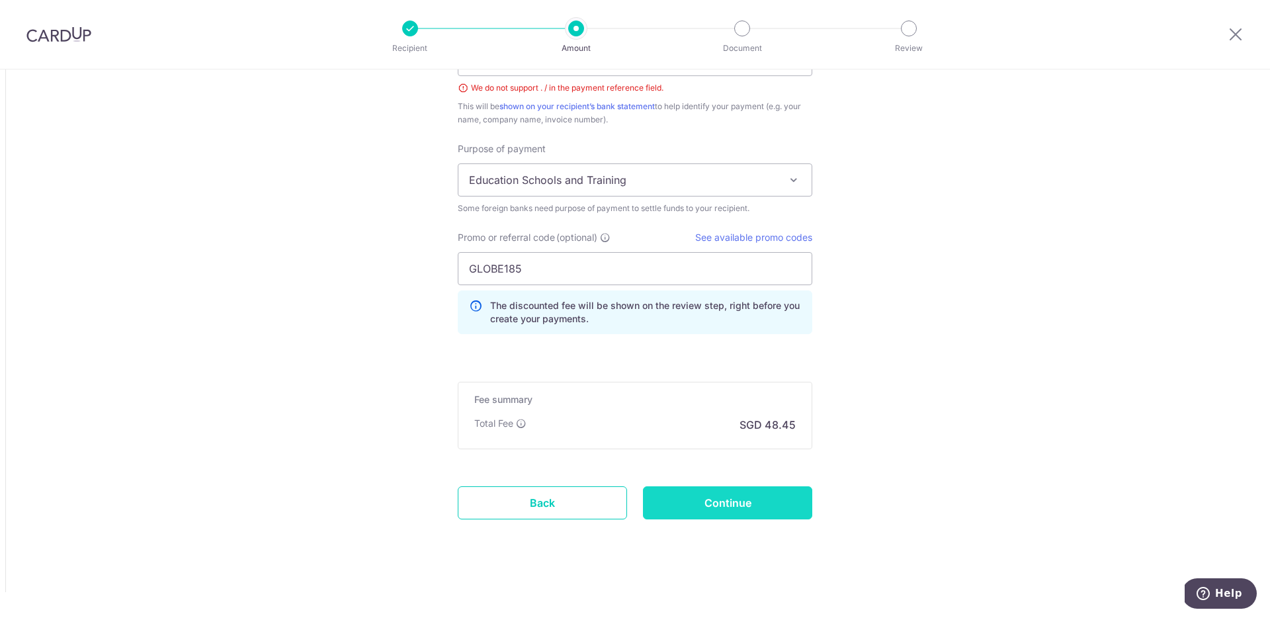
click at [772, 506] on input "Continue" at bounding box center [727, 502] width 169 height 33
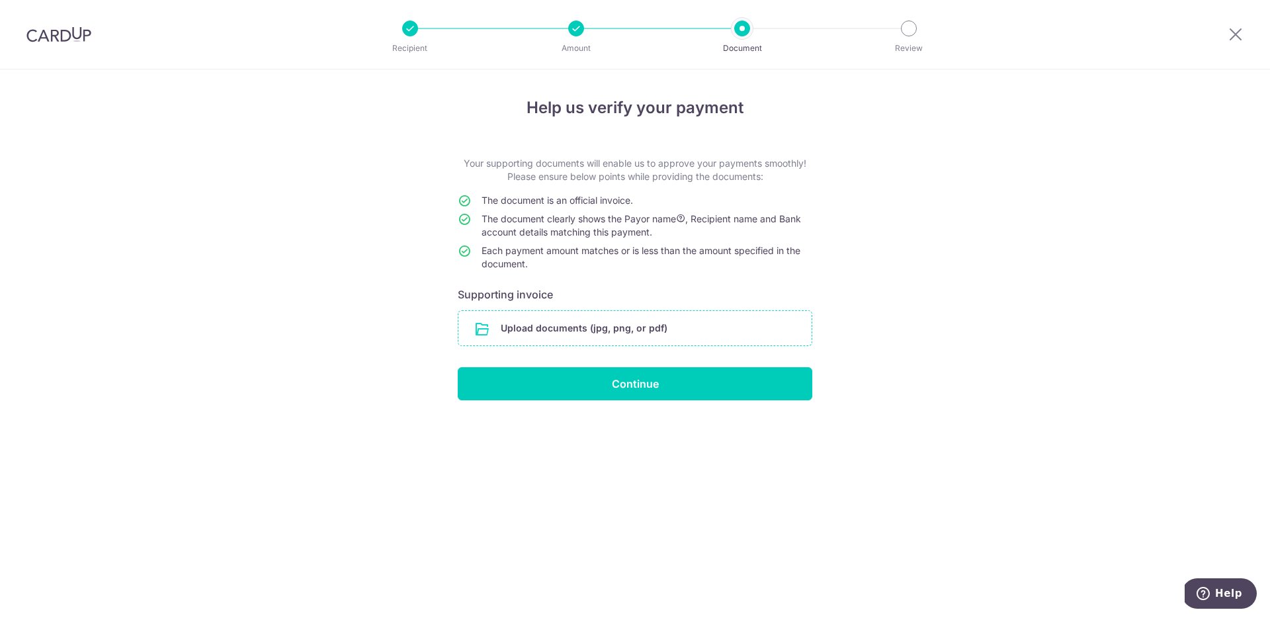
click at [671, 318] on input "file" at bounding box center [634, 328] width 353 height 34
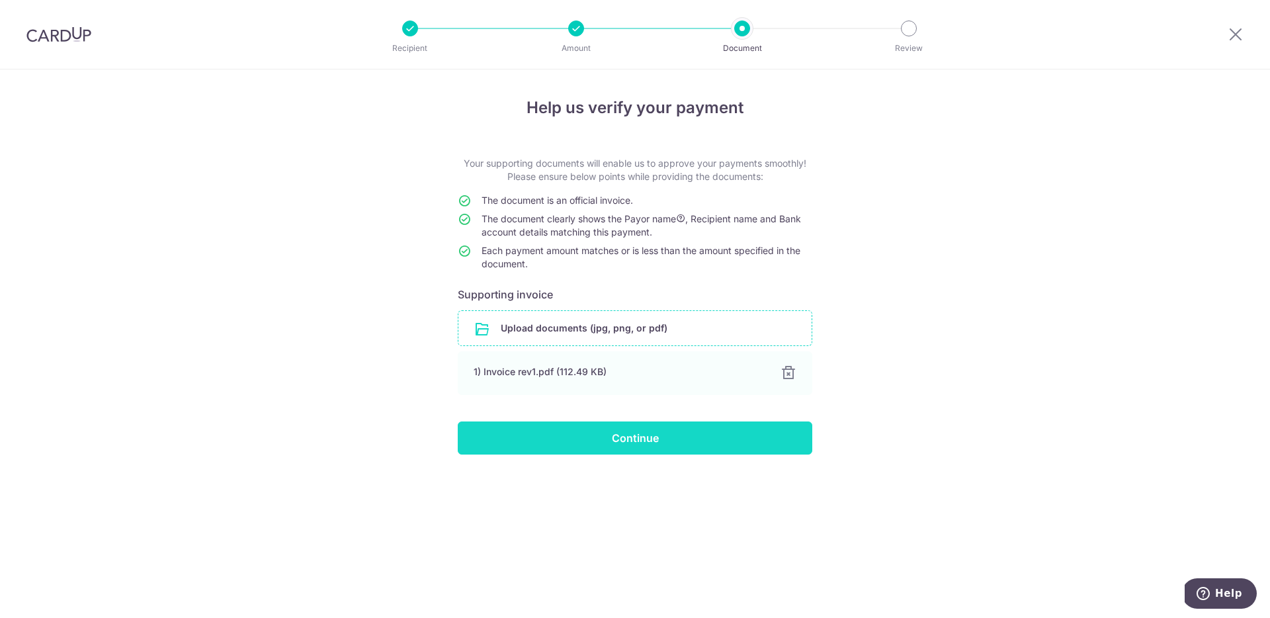
click at [663, 444] on input "Continue" at bounding box center [635, 437] width 354 height 33
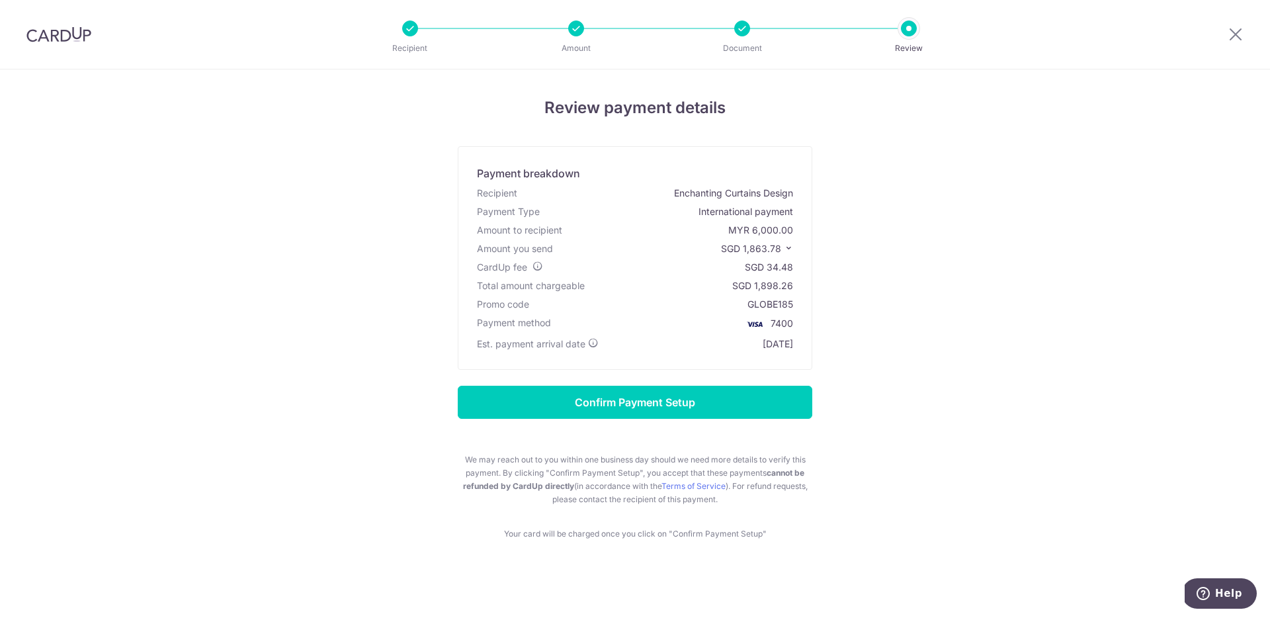
click at [1013, 363] on div "Review payment details Payment breakdown Recipient Enchanting Curtains Design P…" at bounding box center [635, 318] width 774 height 444
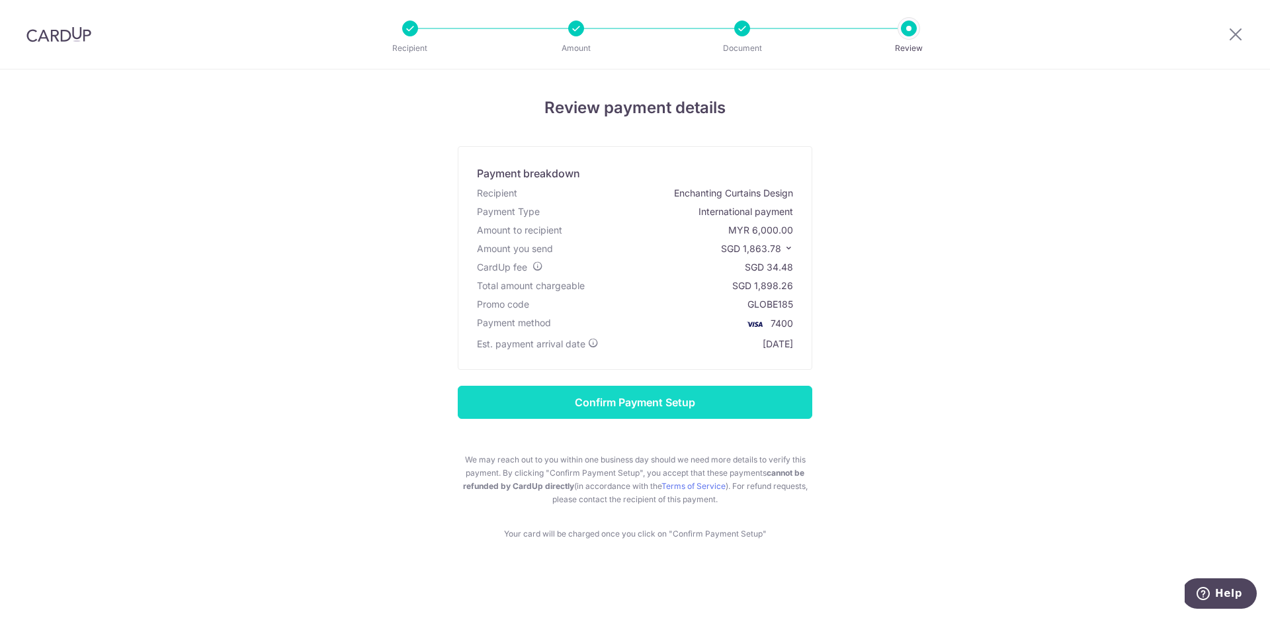
click at [683, 403] on input "Confirm Payment Setup" at bounding box center [635, 402] width 354 height 33
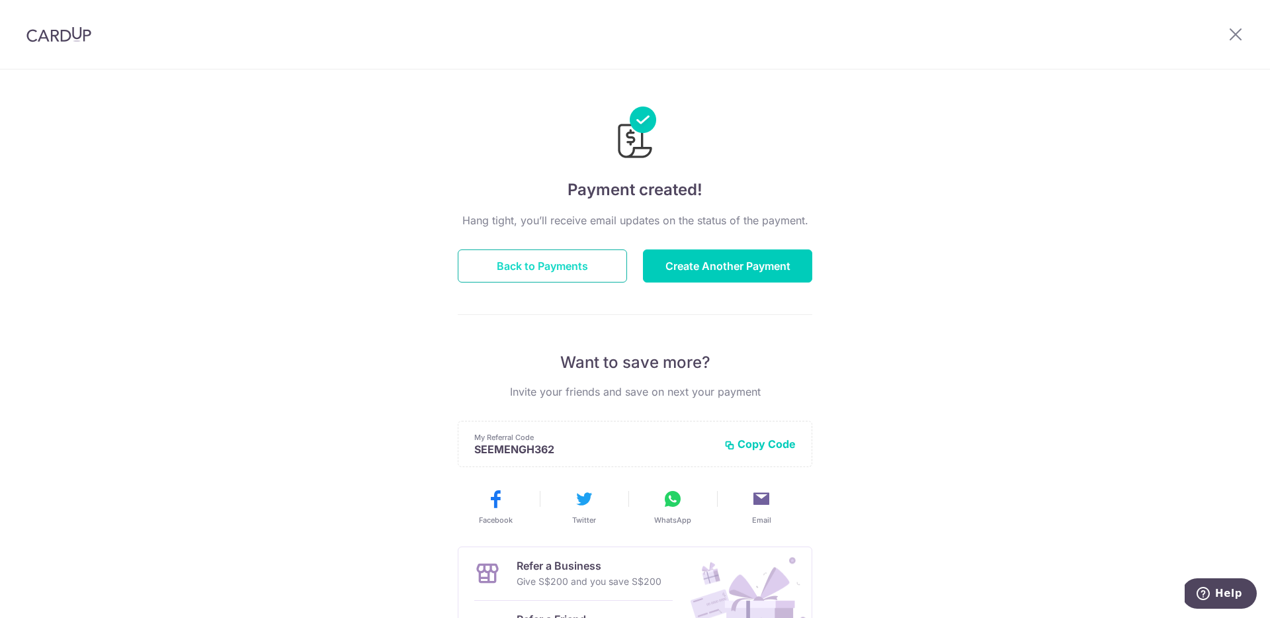
click at [569, 273] on button "Back to Payments" at bounding box center [542, 265] width 169 height 33
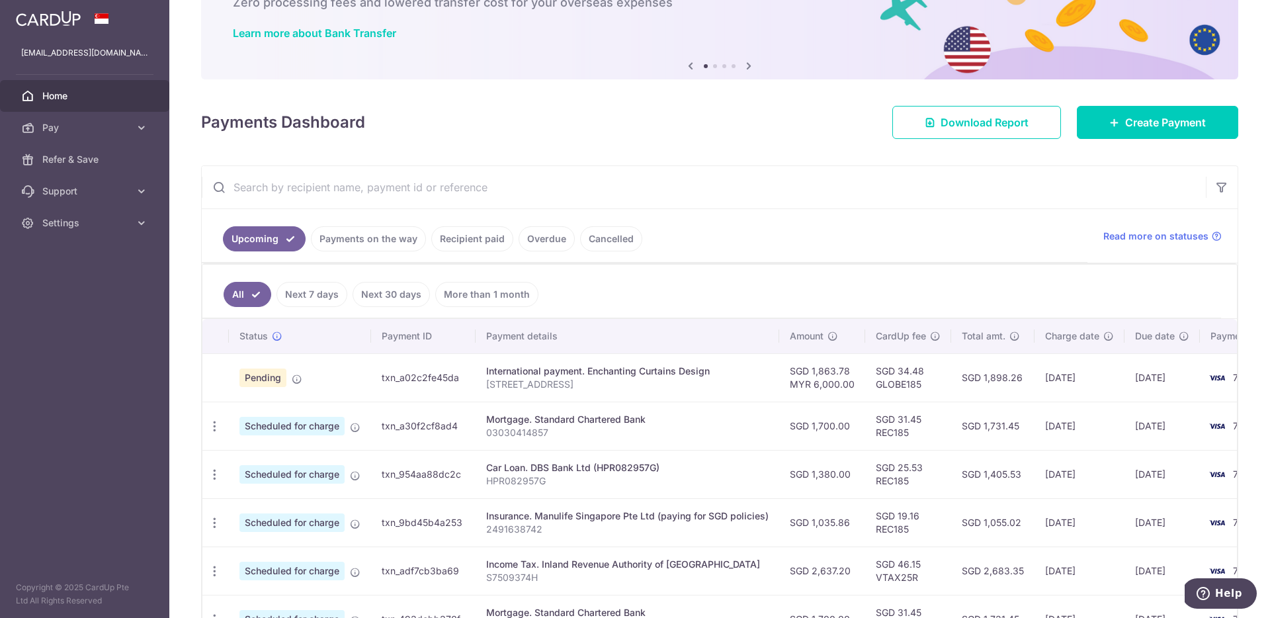
scroll to position [81, 0]
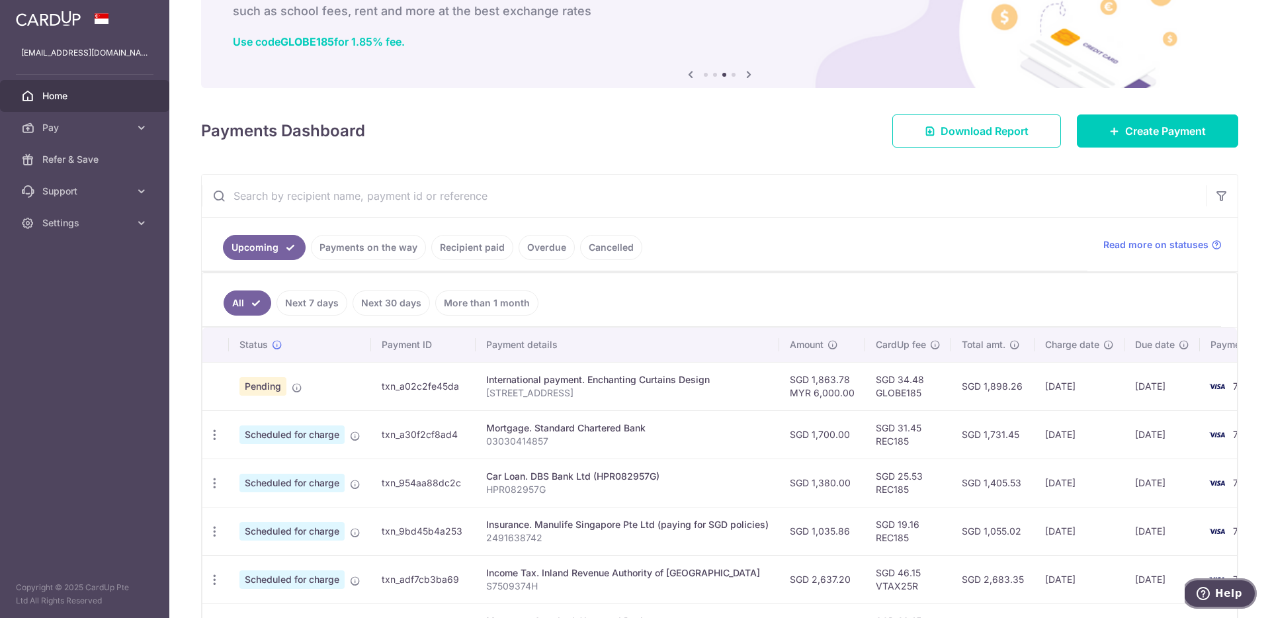
click at [1214, 599] on span "Help" at bounding box center [1205, 593] width 19 height 13
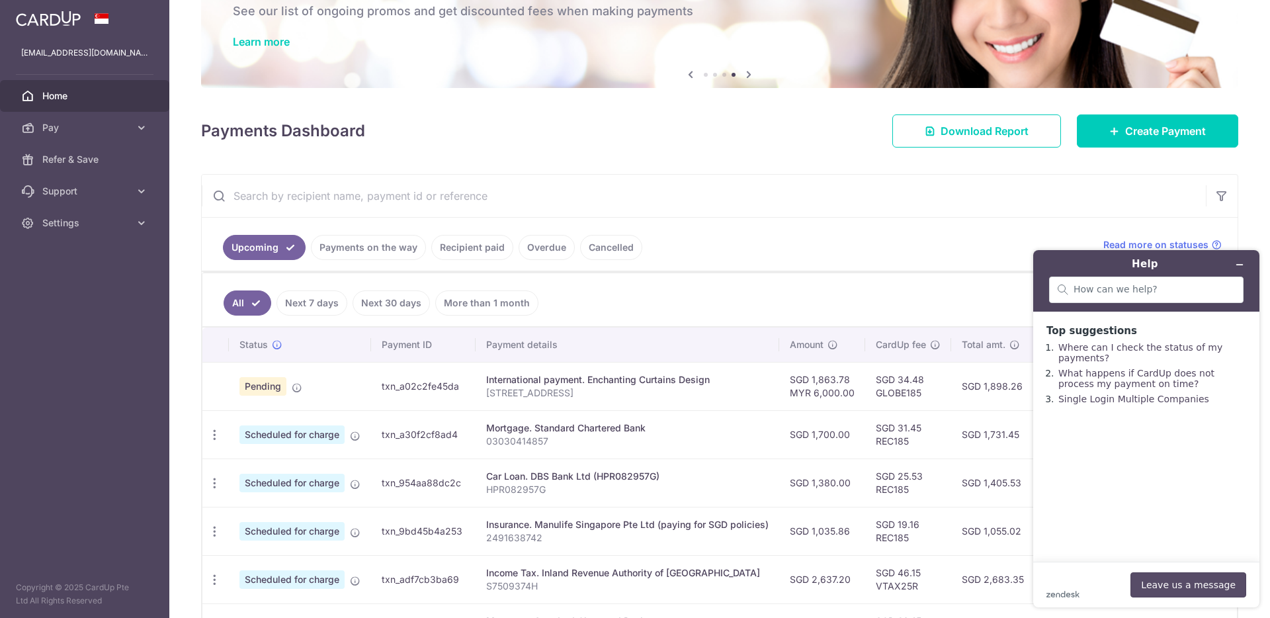
click at [1193, 585] on button "Leave us a message" at bounding box center [1188, 584] width 116 height 25
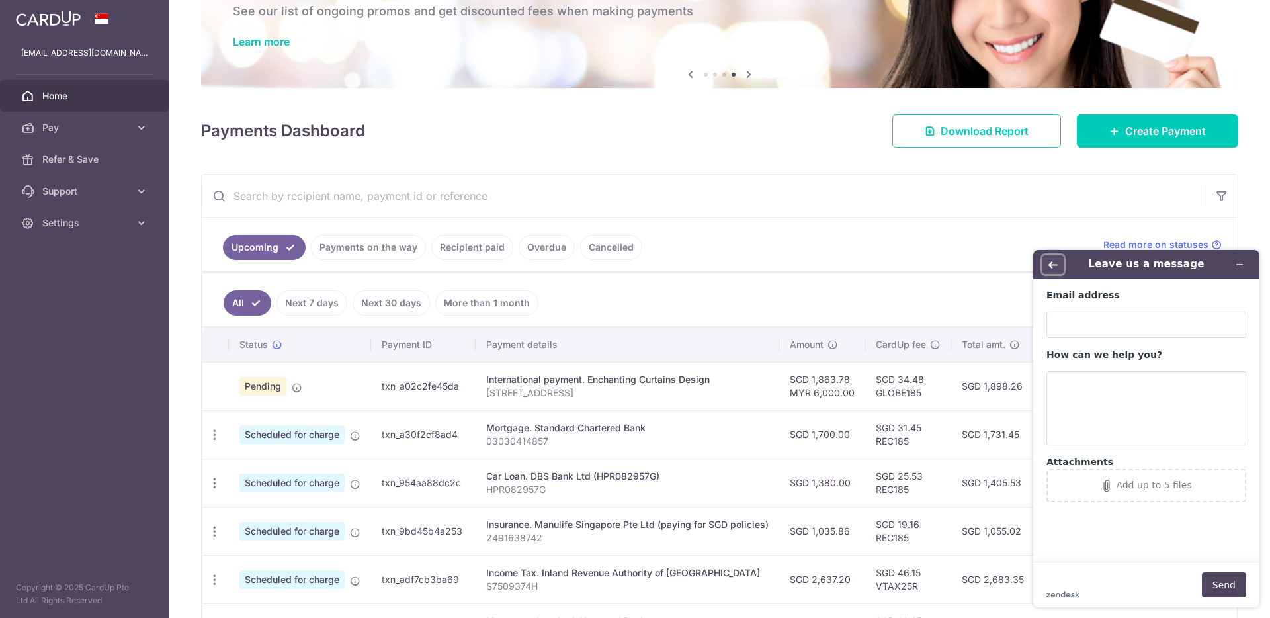
click at [1048, 263] on icon "Back" at bounding box center [1052, 264] width 9 height 9
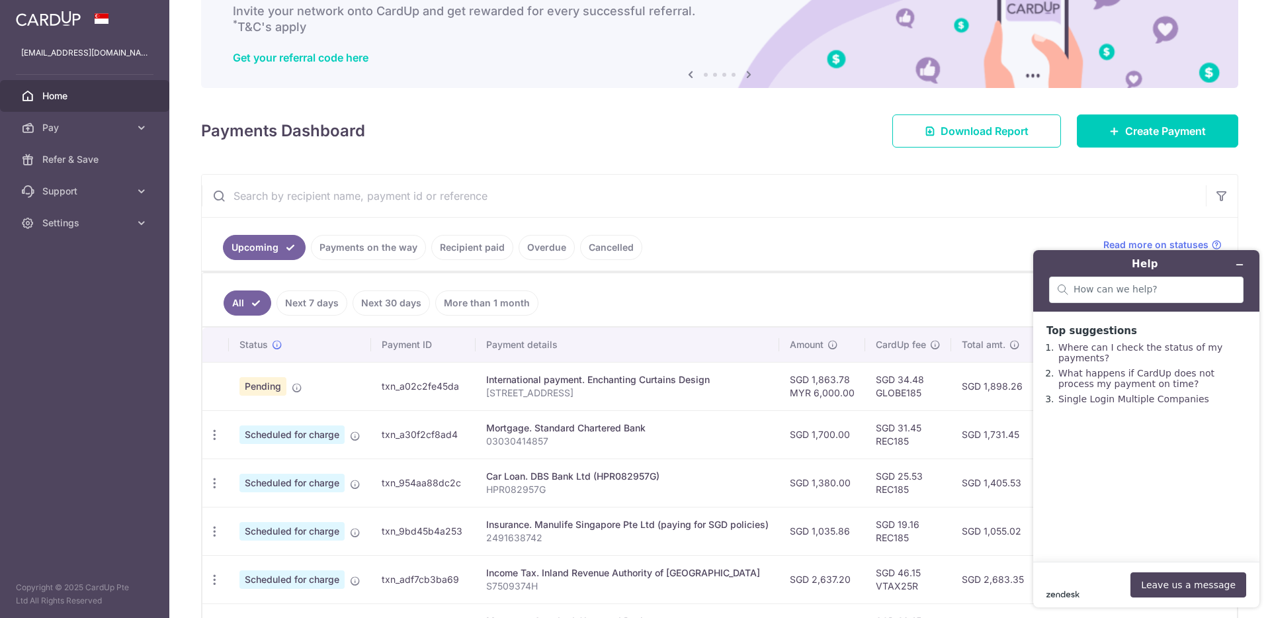
click at [1063, 591] on icon "zendesk .cls-1{fill:#03363d;}" at bounding box center [1062, 594] width 33 height 7
click at [1161, 296] on div at bounding box center [1146, 289] width 194 height 26
type input "mortgage"
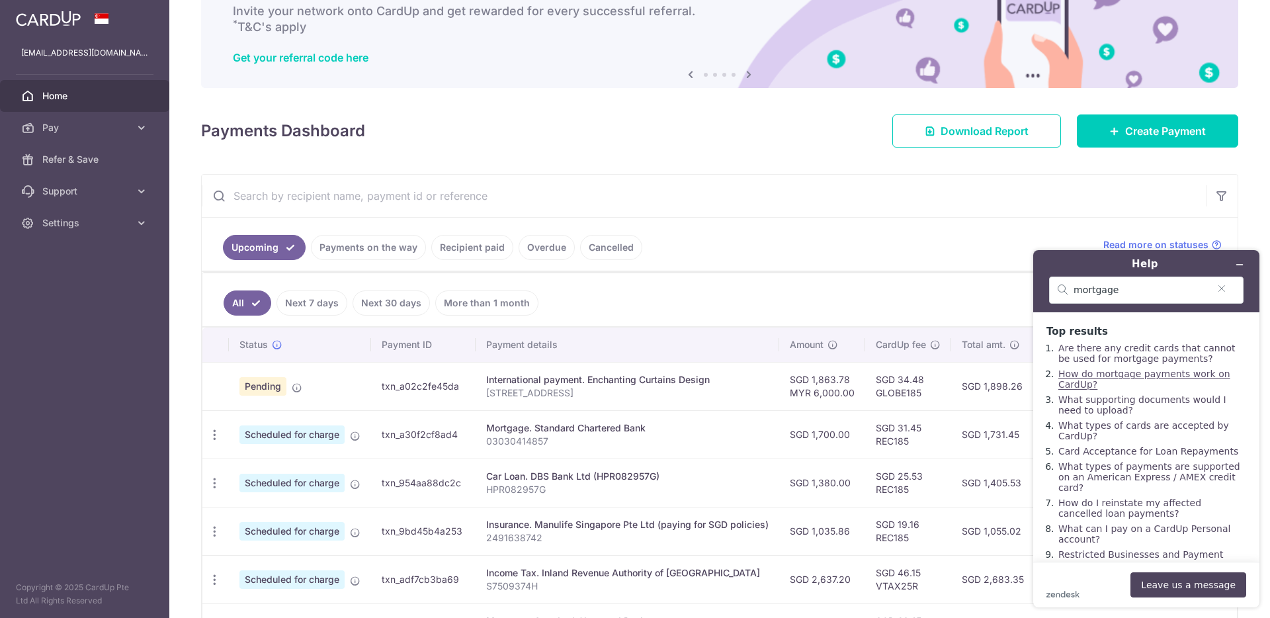
click at [1205, 375] on link "How do mortgage payments work on CardUp?" at bounding box center [1144, 378] width 172 height 21
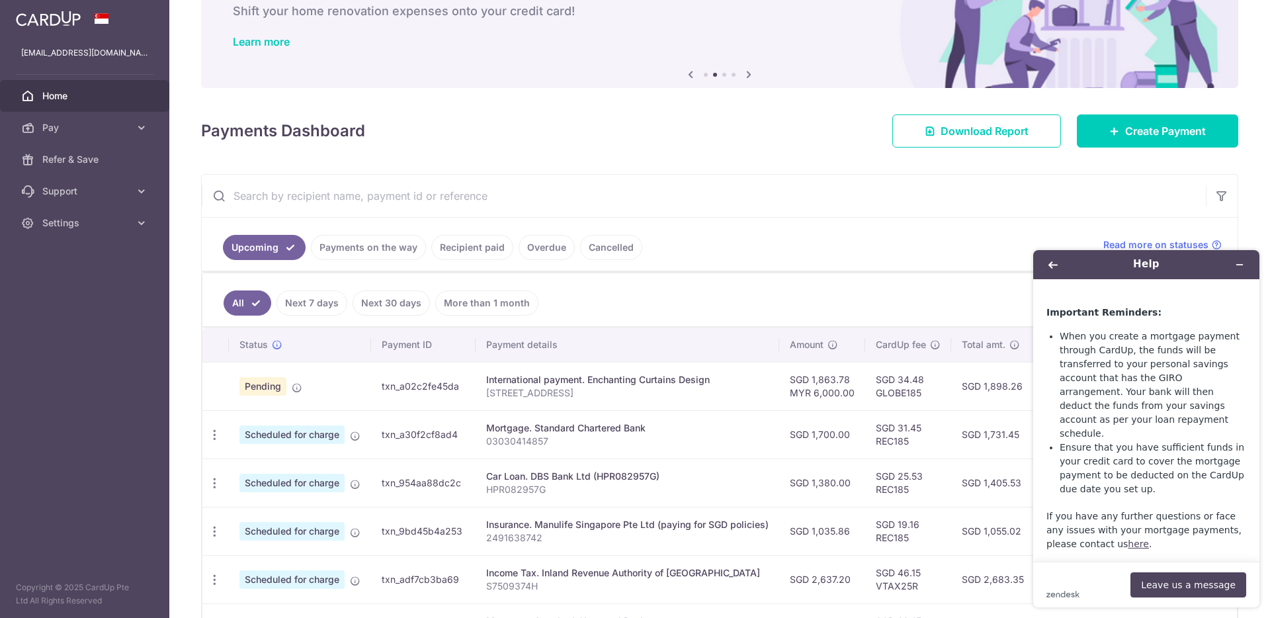
scroll to position [2683, 0]
click at [1217, 589] on button "Leave us a message" at bounding box center [1188, 584] width 116 height 25
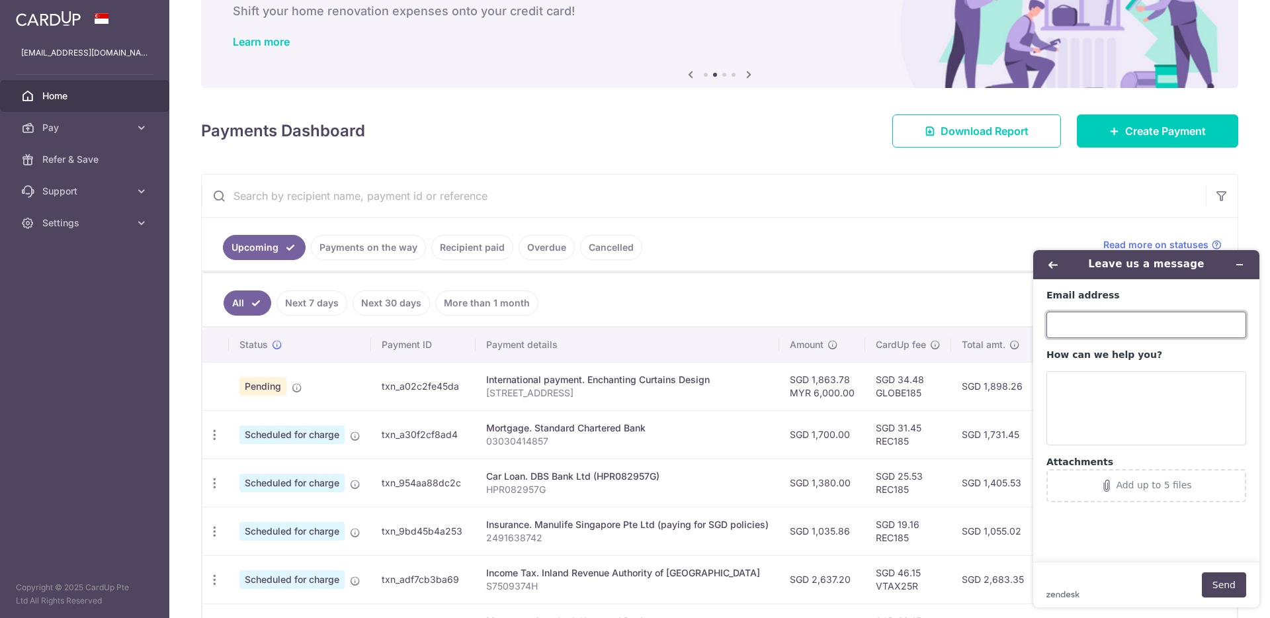
click at [1088, 323] on input "Email address" at bounding box center [1146, 324] width 200 height 26
type input "[EMAIL_ADDRESS][DOMAIN_NAME]"
click at [1097, 397] on textarea "How can we help you?" at bounding box center [1146, 408] width 200 height 74
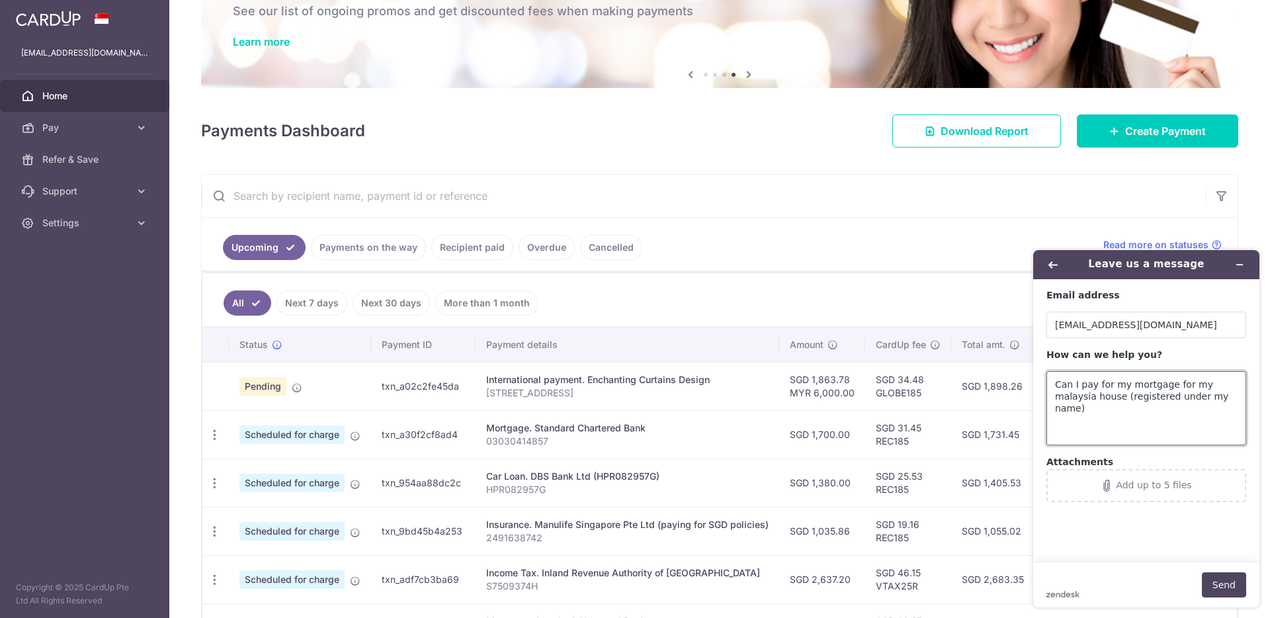
drag, startPoint x: 1170, startPoint y: 384, endPoint x: 1178, endPoint y: 394, distance: 12.7
click at [1171, 384] on textarea "Can I pay for my mortgage for my malaysia house (registered under my name)" at bounding box center [1146, 408] width 200 height 74
click at [1153, 414] on textarea "Can I pay for my mortgage loan for my malaysia house (registered under my name)" at bounding box center [1146, 408] width 200 height 74
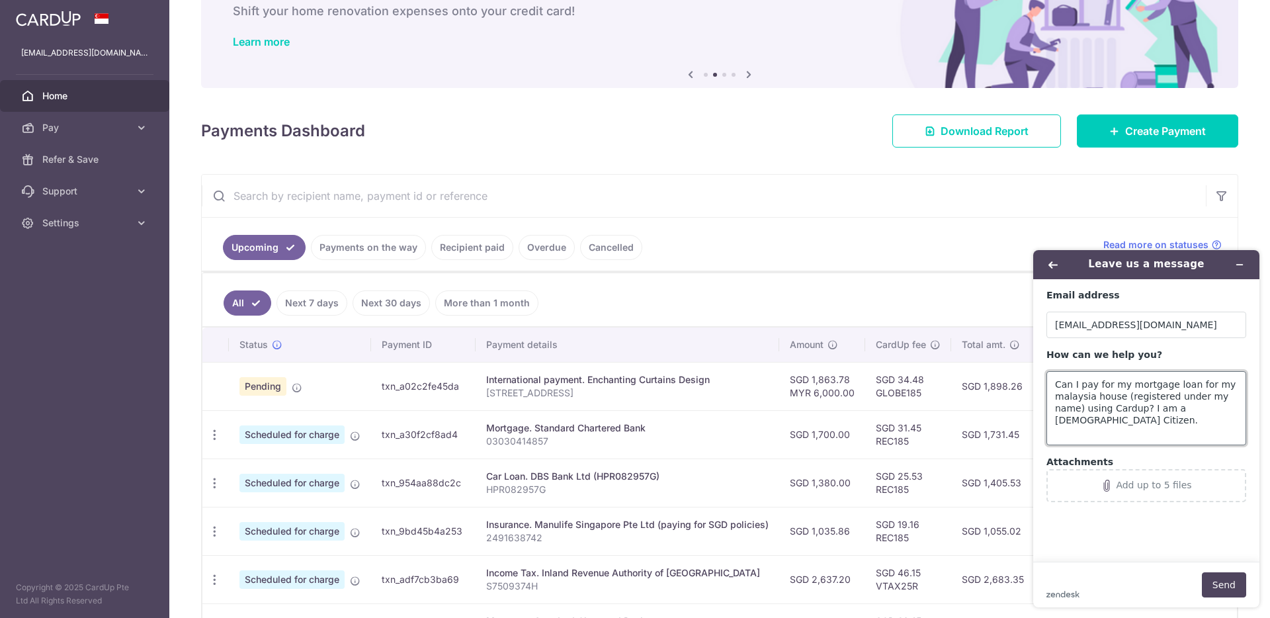
click at [1147, 419] on textarea "Can I pay for my mortgage loan for my malaysia house (registered under my name)…" at bounding box center [1146, 408] width 200 height 74
click at [1147, 423] on textarea "Can I pay for my mortgage loan for my malaysia house (registered under my name)…" at bounding box center [1146, 408] width 200 height 74
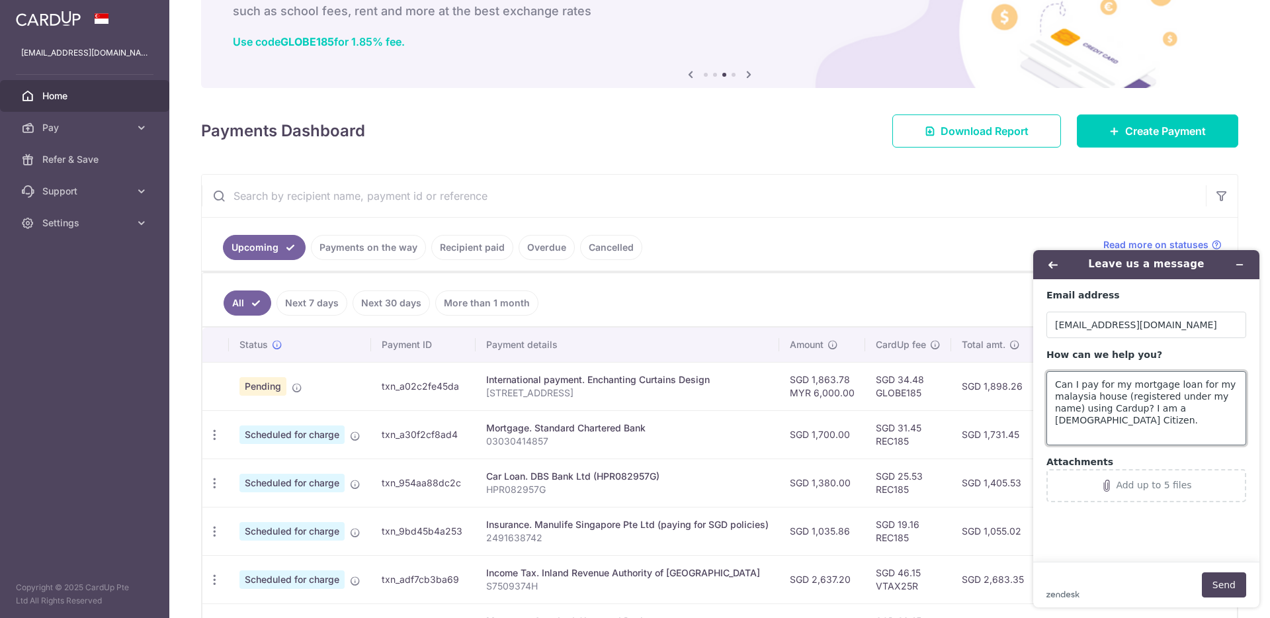
scroll to position [0, 0]
type textarea "Can I pay for my mortgage loan for my malaysia house (registered under my name)…"
click at [1232, 591] on button "Send" at bounding box center [1224, 584] width 44 height 25
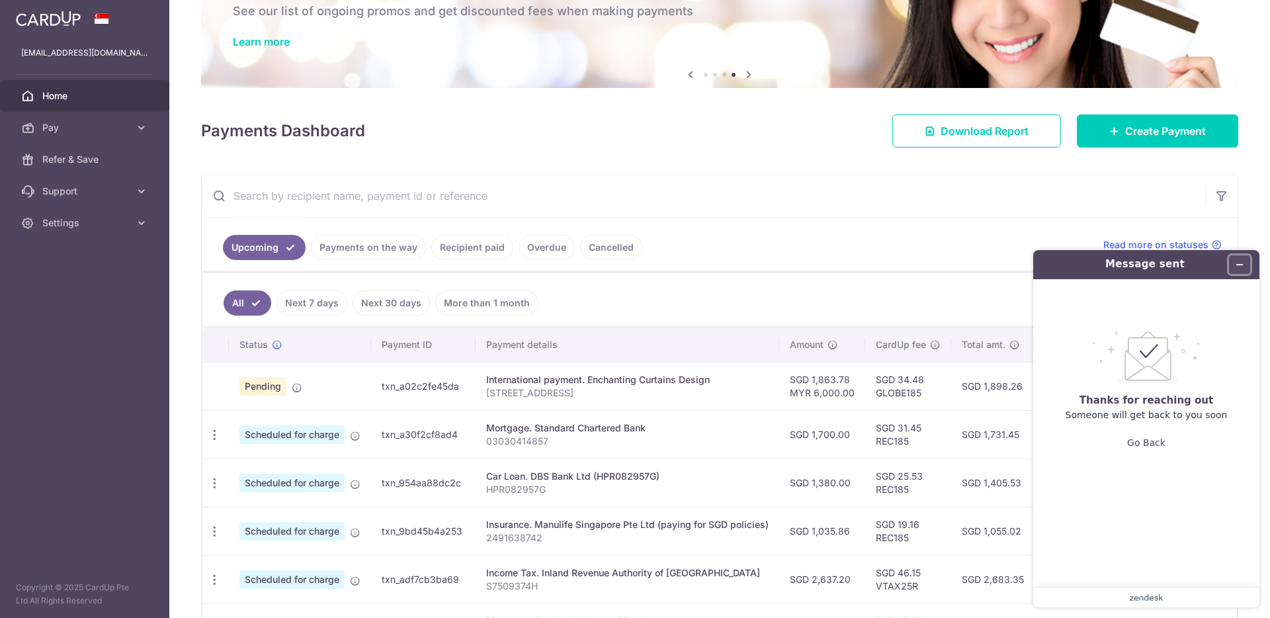
click at [1237, 257] on button "Minimise widget" at bounding box center [1239, 264] width 21 height 19
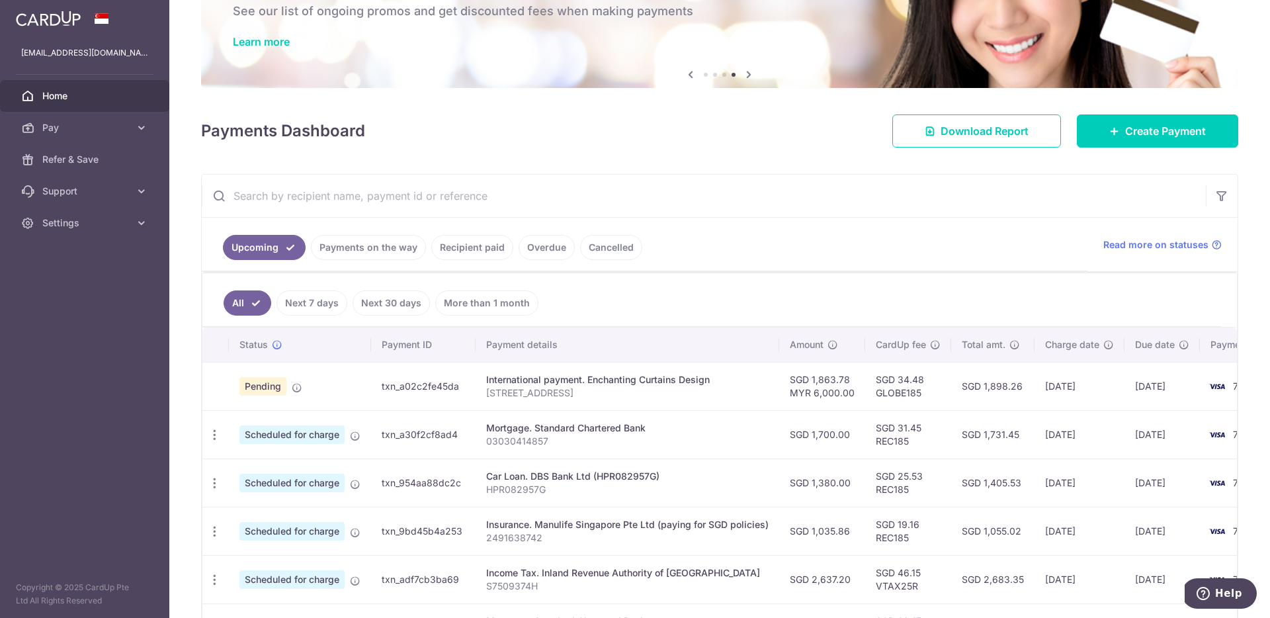
click at [698, 220] on ul "Upcoming Payments on the way Recipient paid Overdue Cancelled" at bounding box center [645, 245] width 886 height 54
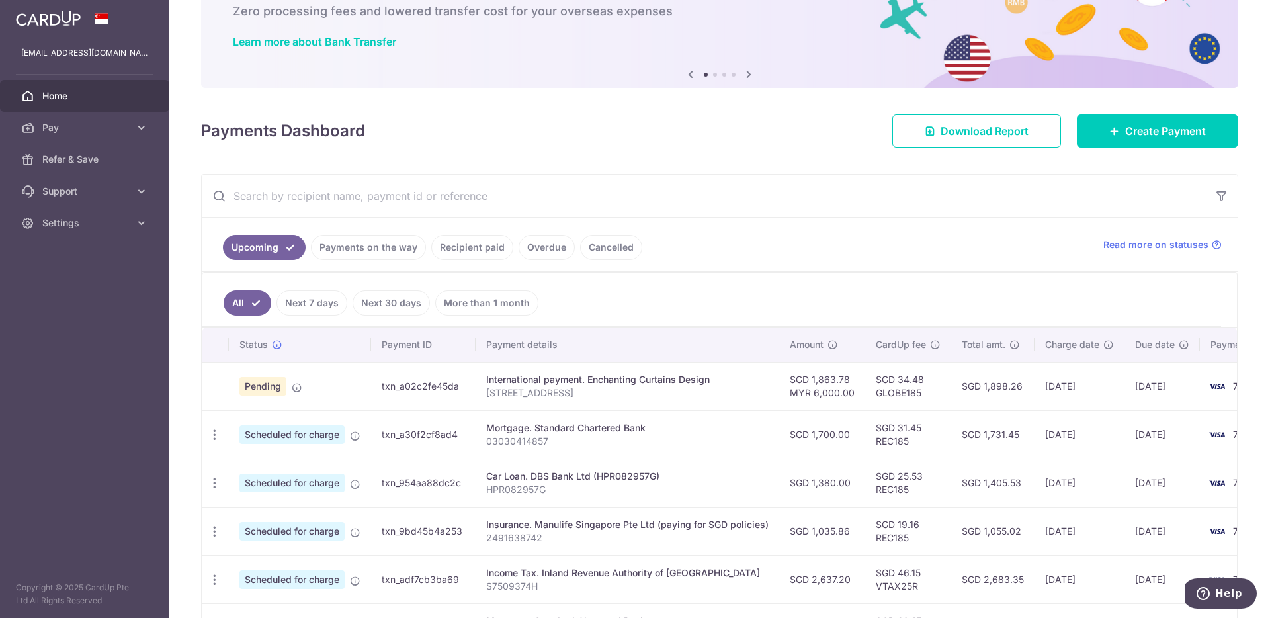
scroll to position [81, 0]
